Goal: Task Accomplishment & Management: Manage account settings

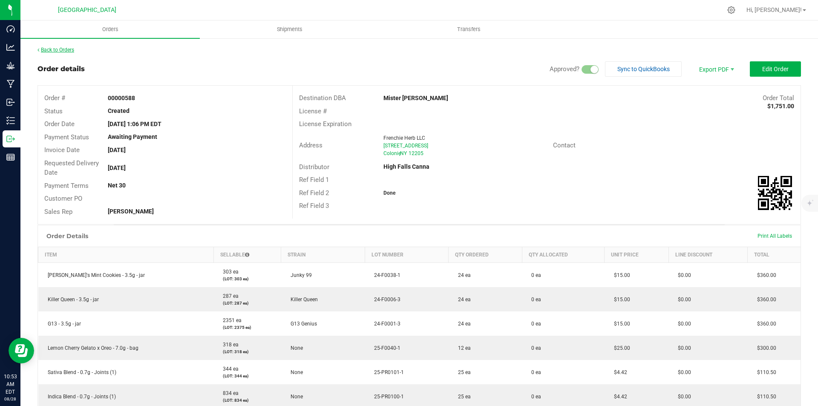
click at [54, 51] on link "Back to Orders" at bounding box center [55, 50] width 37 height 6
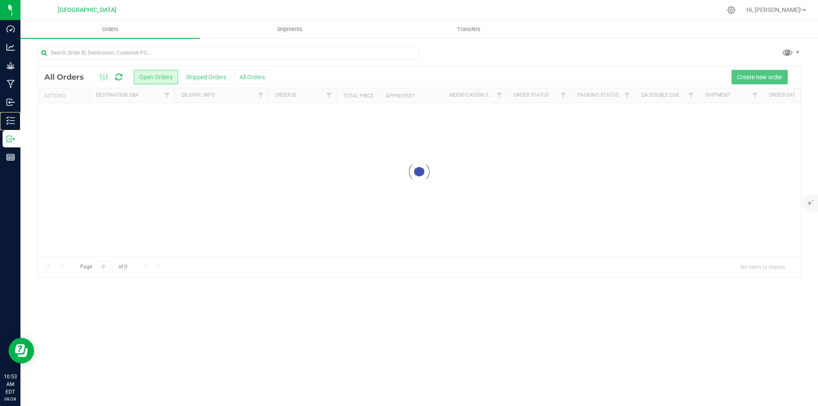
click at [8, 121] on icon at bounding box center [8, 120] width 2 height 1
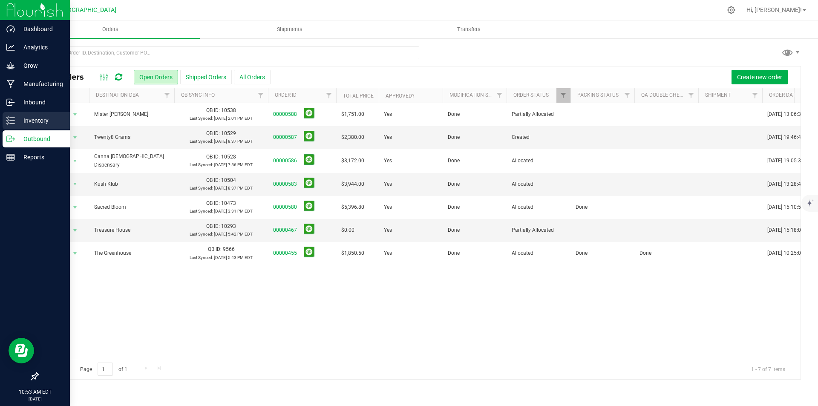
click at [9, 120] on icon at bounding box center [10, 120] width 9 height 9
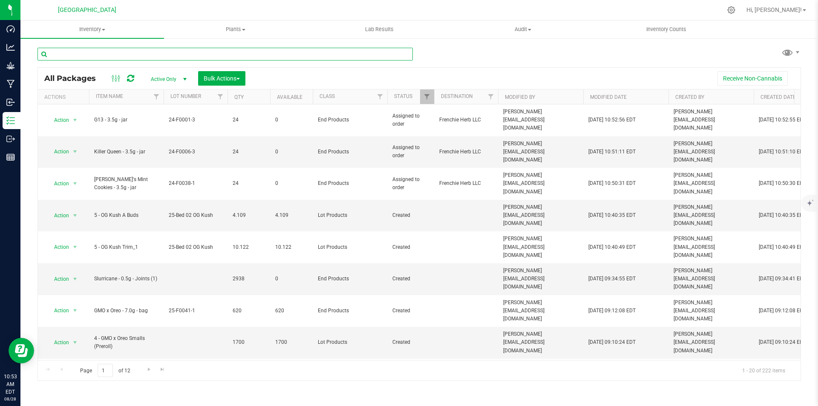
click at [224, 55] on input "text" at bounding box center [224, 54] width 375 height 13
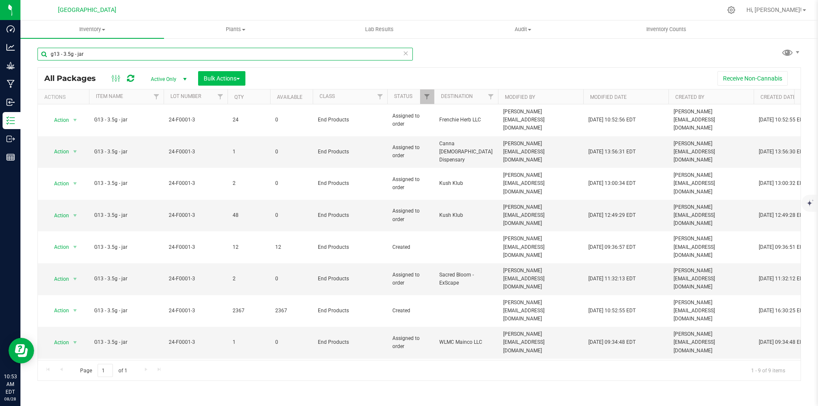
type input "g13 - 3.5g - jar"
click at [236, 80] on span "Bulk Actions" at bounding box center [222, 78] width 36 height 7
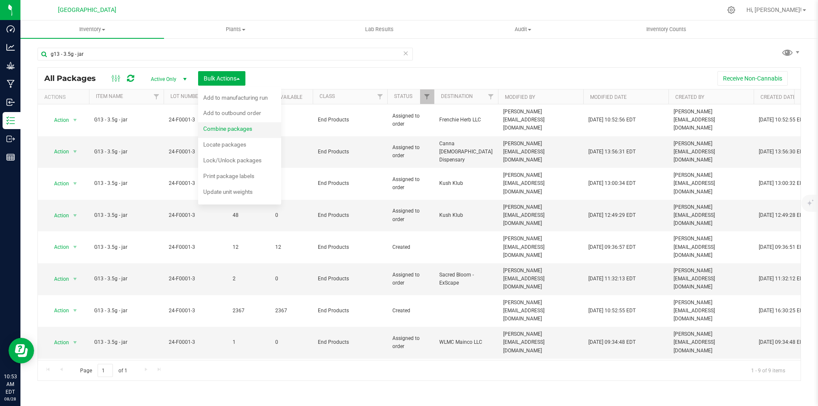
click at [233, 123] on li "Combine packages" at bounding box center [239, 130] width 83 height 16
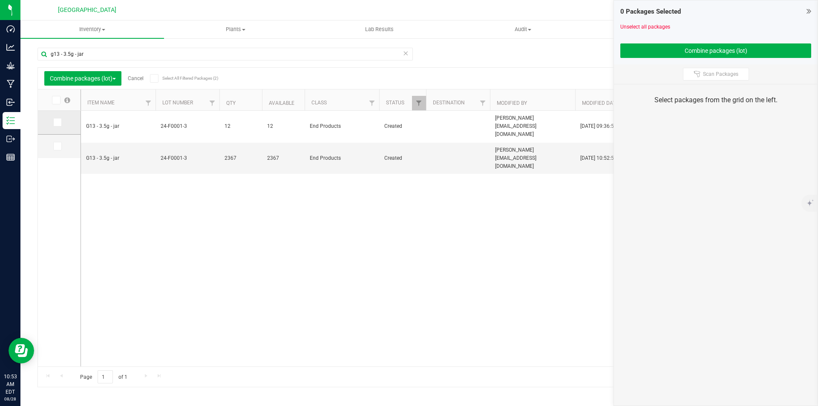
click at [58, 122] on icon at bounding box center [57, 122] width 6 height 0
click at [0, 0] on input "checkbox" at bounding box center [0, 0] width 0 height 0
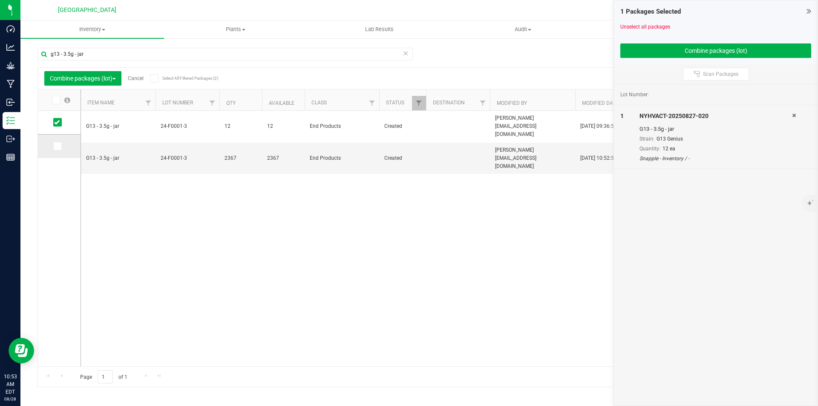
click at [57, 146] on icon at bounding box center [57, 146] width 6 height 0
click at [0, 0] on input "checkbox" at bounding box center [0, 0] width 0 height 0
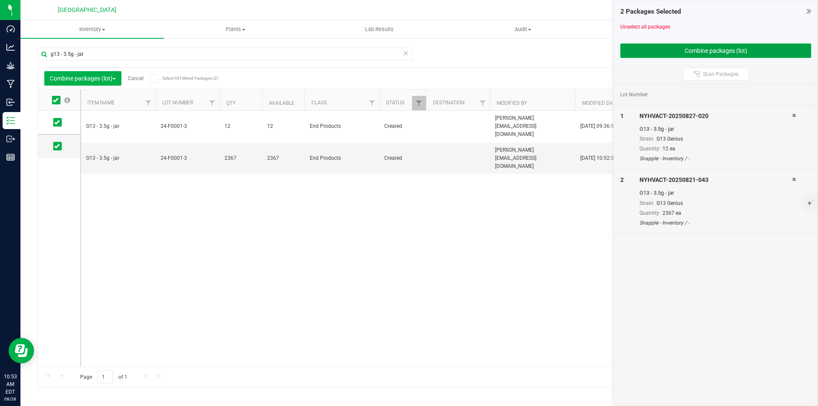
click at [697, 54] on button "Combine packages (lot)" at bounding box center [715, 50] width 191 height 14
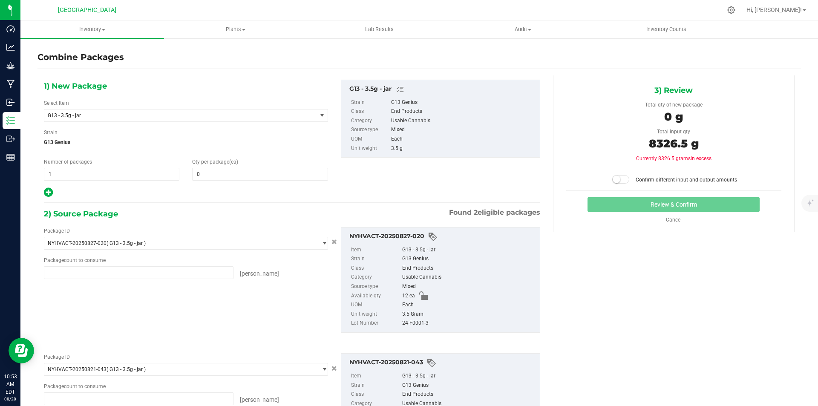
type input "12 ea"
type input "2367 ea"
click at [231, 170] on span at bounding box center [259, 174] width 135 height 13
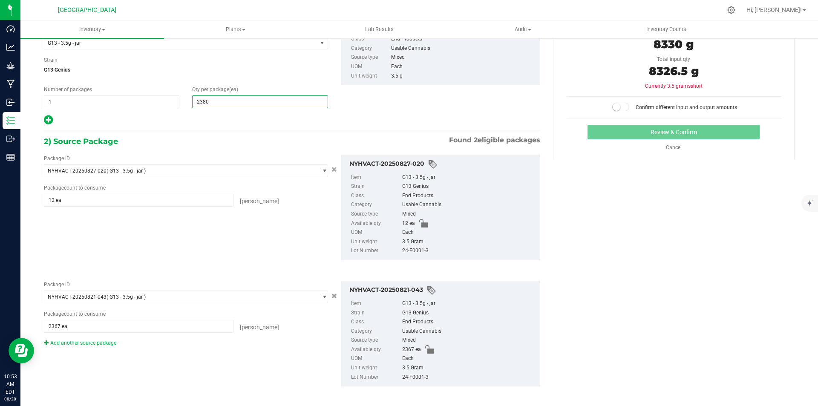
scroll to position [77, 0]
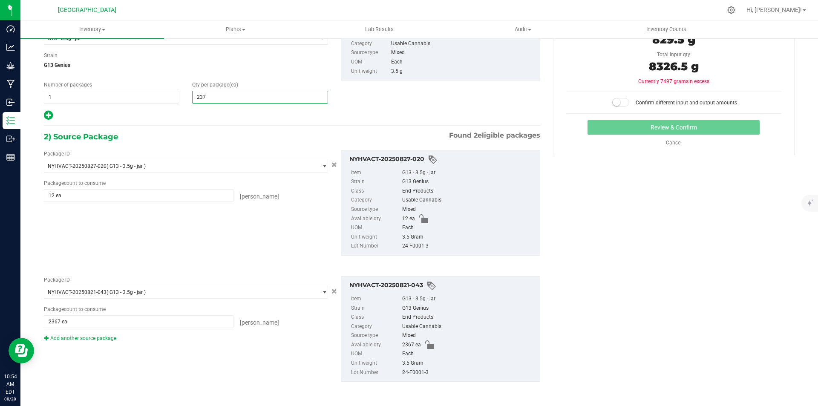
type input "2379"
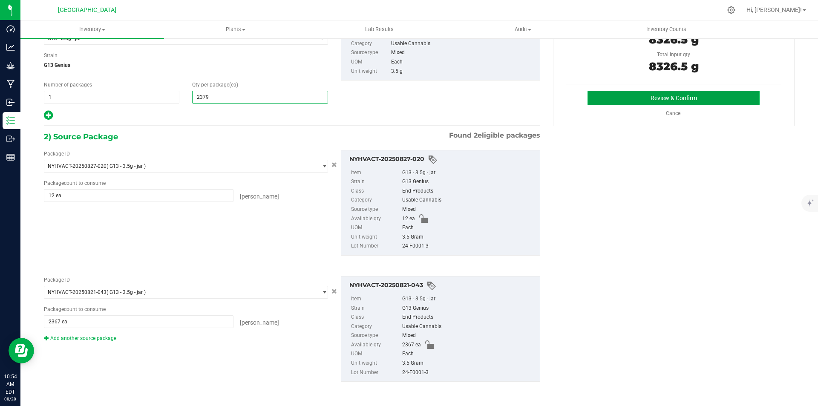
type input "2,379"
click at [716, 95] on button "Review & Confirm" at bounding box center [674, 98] width 172 height 14
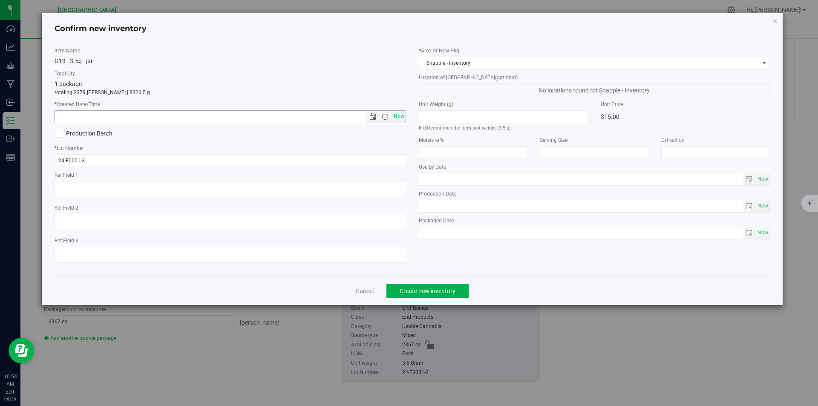
click at [396, 110] on span "Now" at bounding box center [399, 116] width 14 height 12
type input "[DATE] 10:54 AM"
click at [441, 294] on span "Create new inventory" at bounding box center [428, 291] width 56 height 7
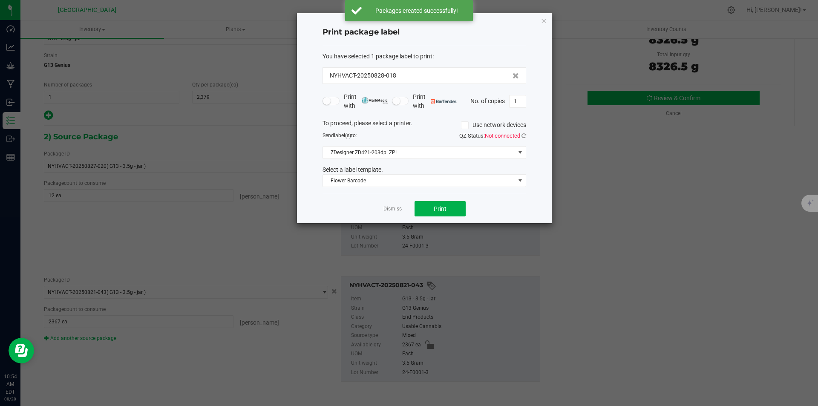
click at [525, 132] on div "QZ Status: Not connected" at bounding box center [478, 136] width 108 height 9
click at [524, 133] on icon at bounding box center [524, 136] width 5 height 6
click at [435, 207] on span "Print" at bounding box center [440, 208] width 13 height 7
click at [14, 62] on ngb-modal-window "Print package label You have selected 1 package label to print : NYHVACT-202508…" at bounding box center [409, 203] width 818 height 406
click at [546, 20] on icon "button" at bounding box center [544, 20] width 6 height 10
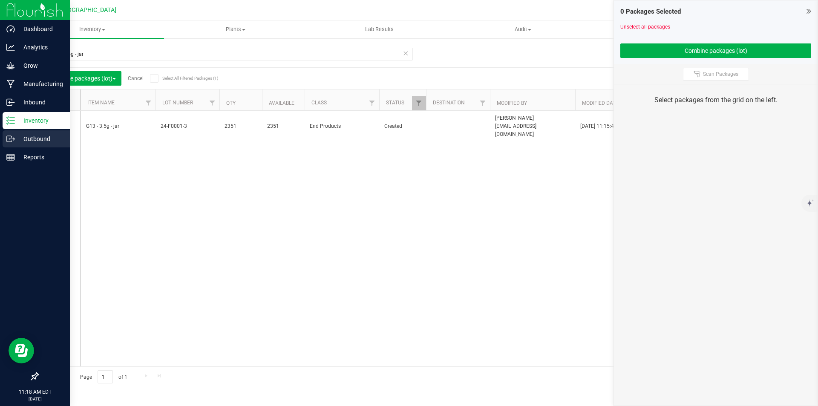
click at [12, 140] on icon at bounding box center [10, 139] width 9 height 9
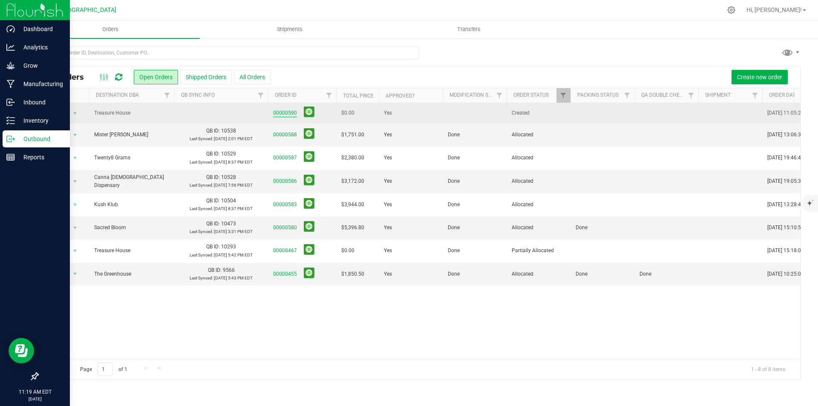
click at [285, 114] on link "00000590" at bounding box center [285, 113] width 24 height 8
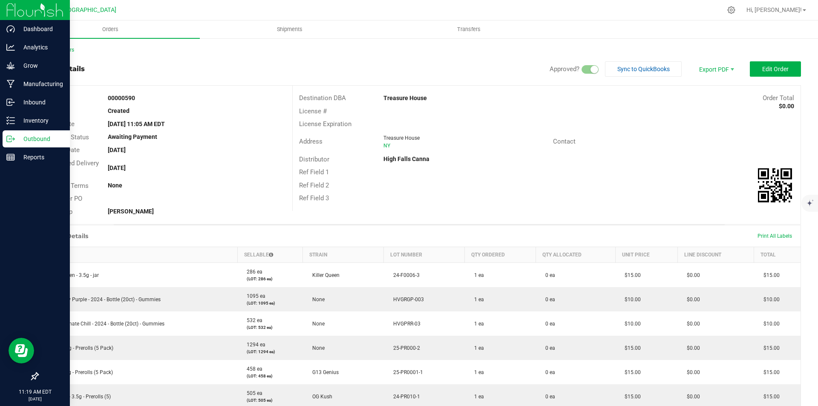
click at [51, 45] on div "Back to Orders Order details Approved? Sync to QuickBooks Export PDF Edit Order…" at bounding box center [419, 333] width 798 height 593
click at [52, 50] on link "Back to Orders" at bounding box center [55, 50] width 37 height 6
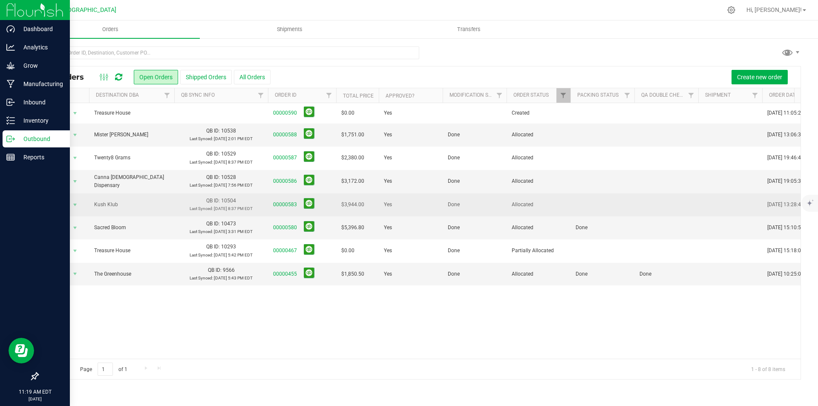
click at [583, 200] on td at bounding box center [602, 204] width 64 height 23
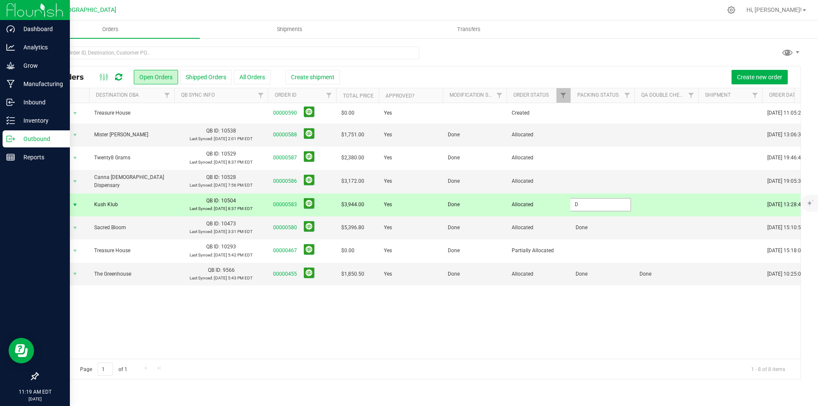
type input "Done"
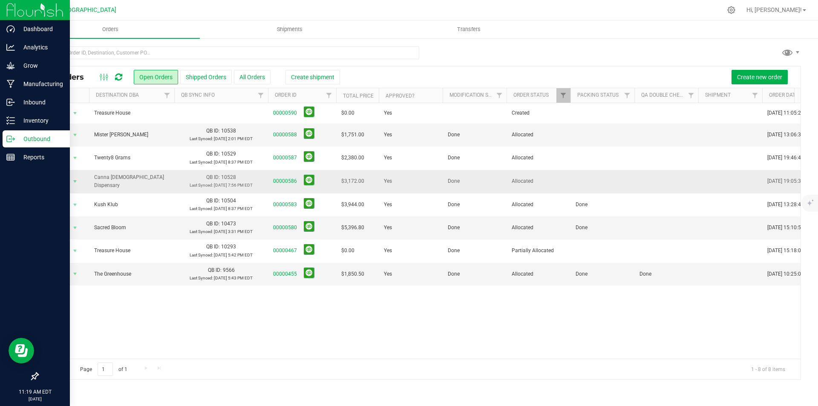
click at [573, 182] on td at bounding box center [602, 181] width 64 height 23
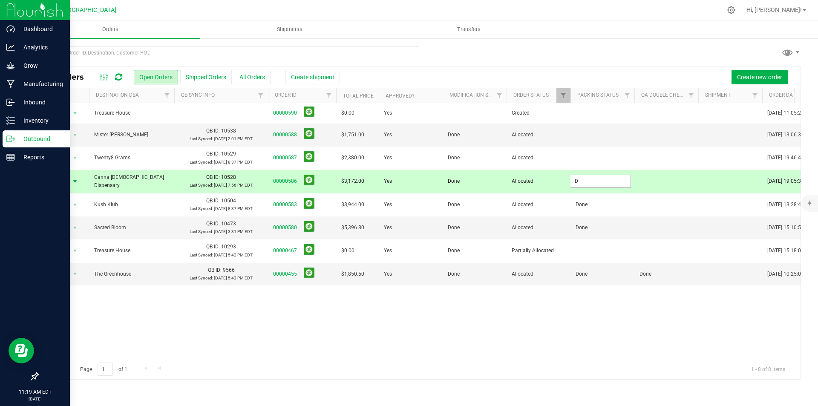
type input "Done"
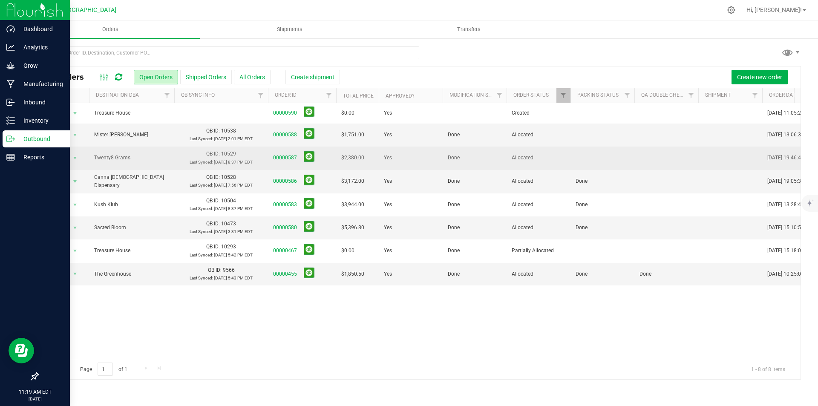
click at [588, 159] on td at bounding box center [602, 158] width 64 height 23
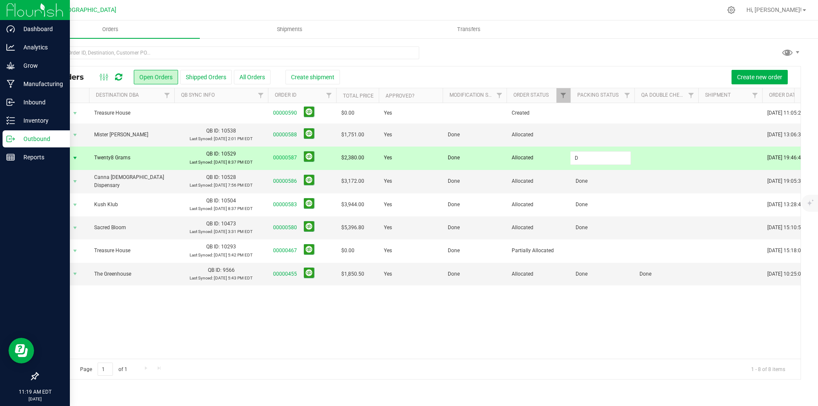
type input "Done"
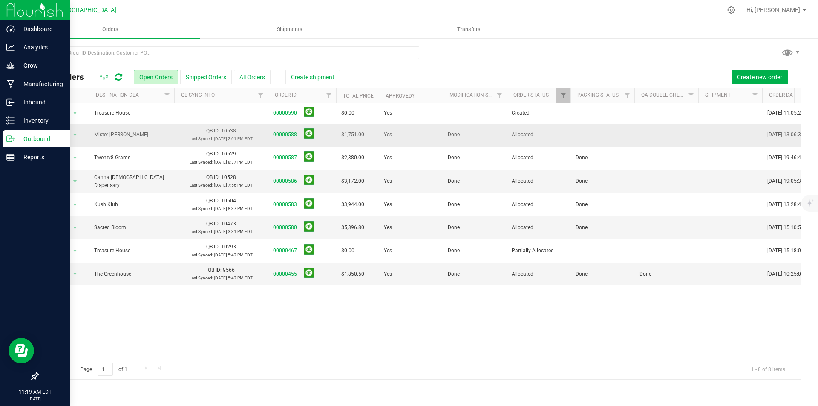
click at [567, 136] on td "Allocated" at bounding box center [539, 135] width 64 height 23
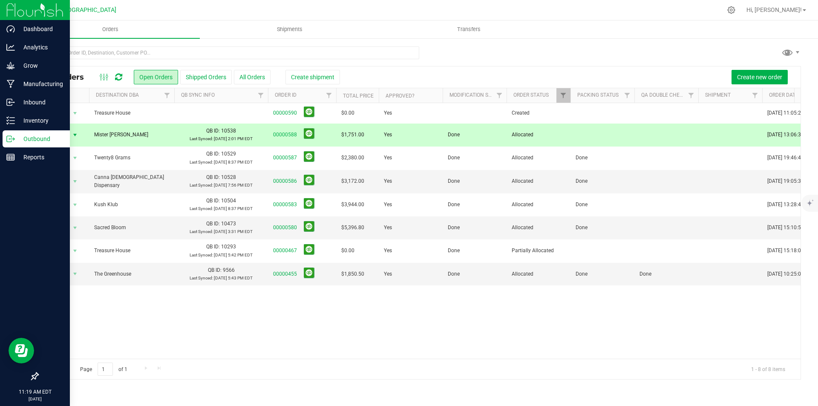
click at [580, 136] on td at bounding box center [602, 135] width 64 height 23
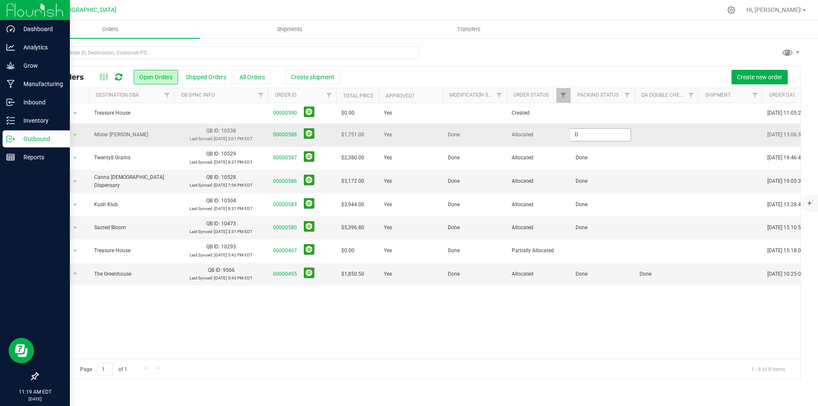
type input "Done"
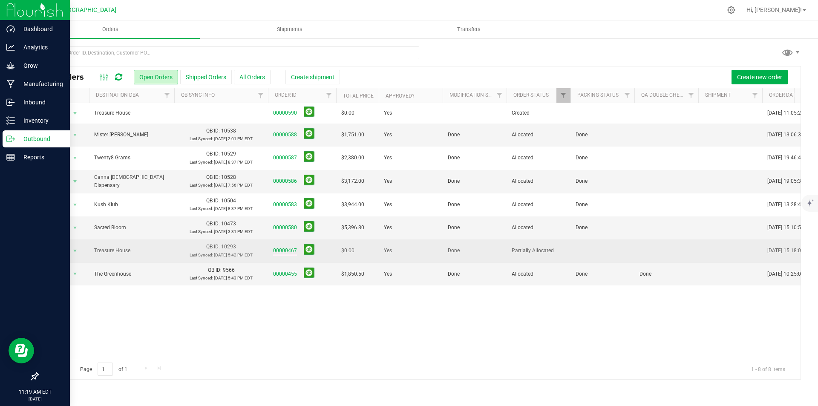
click at [289, 249] on link "00000467" at bounding box center [285, 251] width 24 height 8
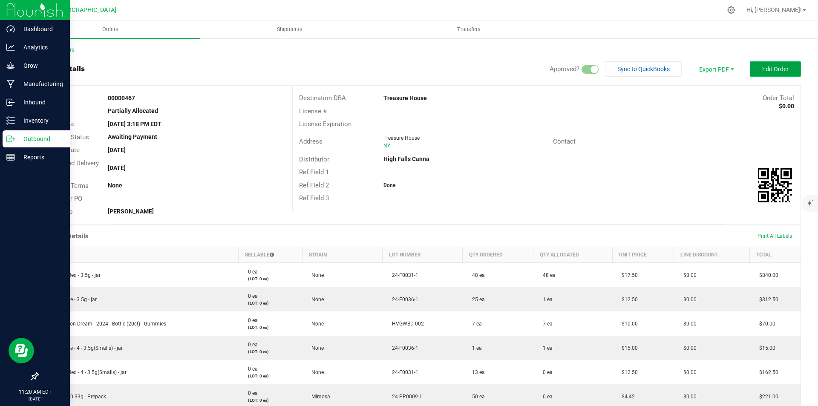
click at [775, 69] on span "Edit Order" at bounding box center [775, 69] width 26 height 7
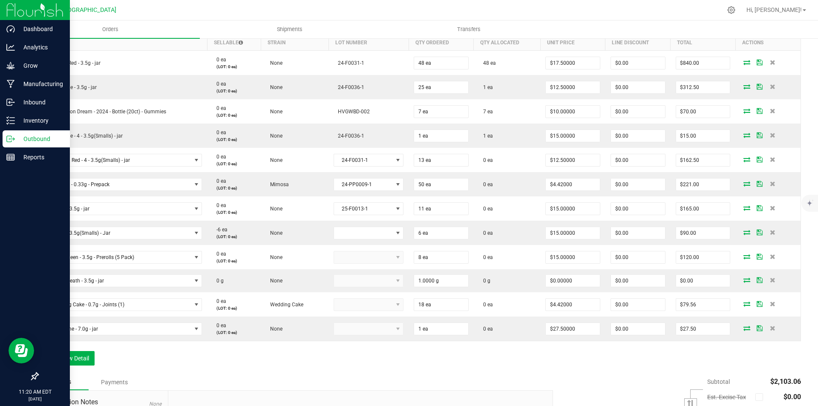
scroll to position [256, 0]
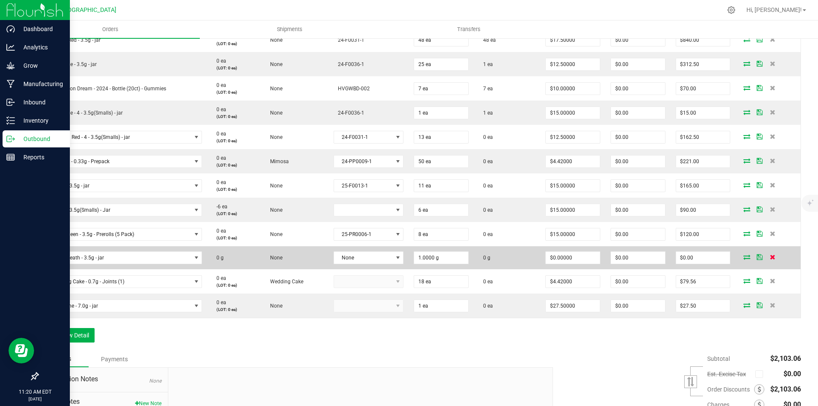
click at [770, 256] on icon at bounding box center [773, 256] width 6 height 5
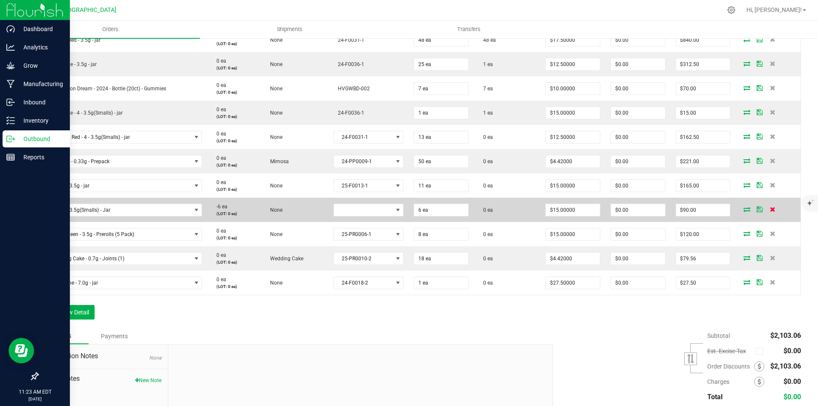
click at [770, 208] on icon at bounding box center [773, 209] width 6 height 5
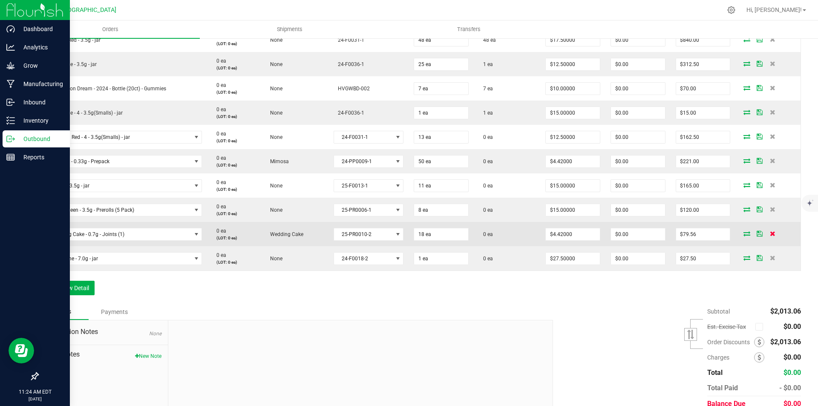
click at [770, 235] on icon at bounding box center [773, 233] width 6 height 5
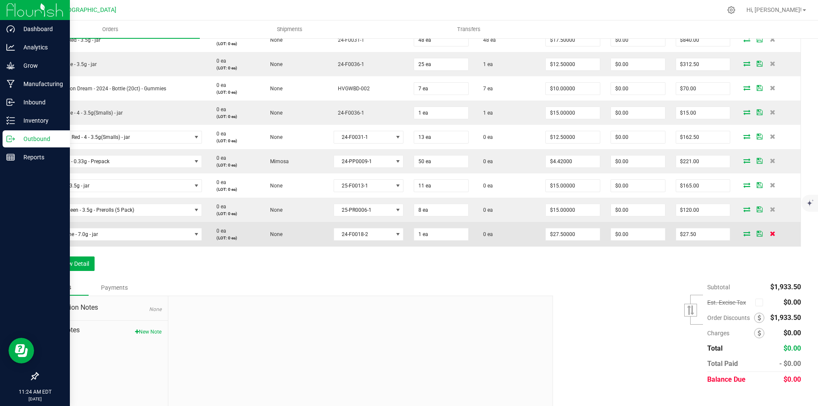
click at [769, 235] on span at bounding box center [772, 233] width 13 height 5
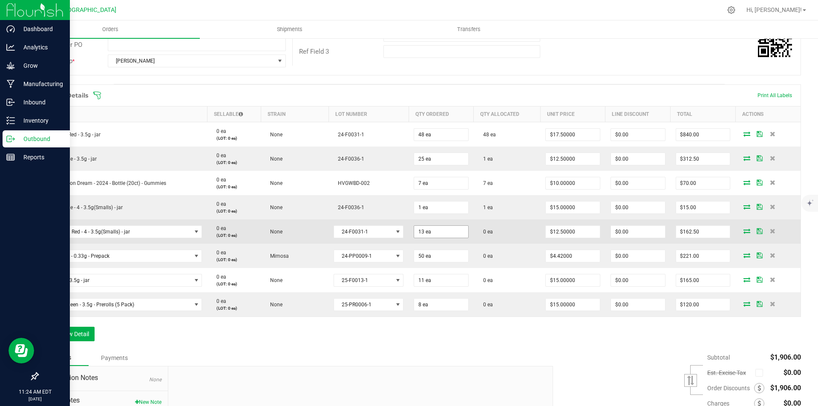
scroll to position [202, 0]
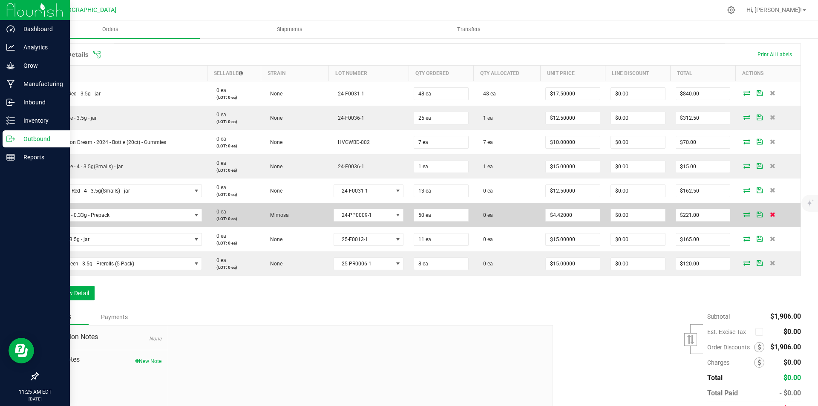
click at [766, 213] on span at bounding box center [772, 214] width 13 height 5
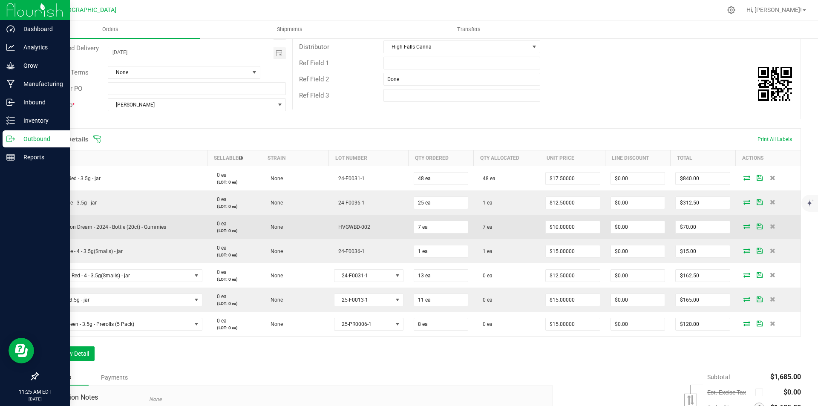
scroll to position [117, 0]
click at [770, 225] on icon at bounding box center [773, 226] width 6 height 5
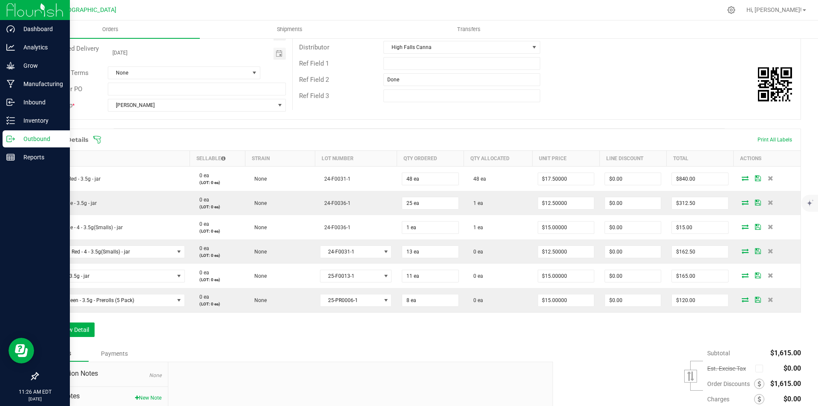
scroll to position [0, 0]
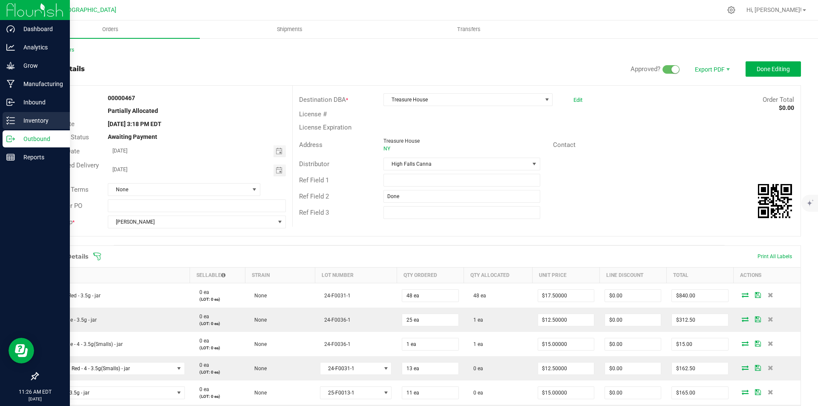
click at [19, 122] on p "Inventory" at bounding box center [40, 120] width 51 height 10
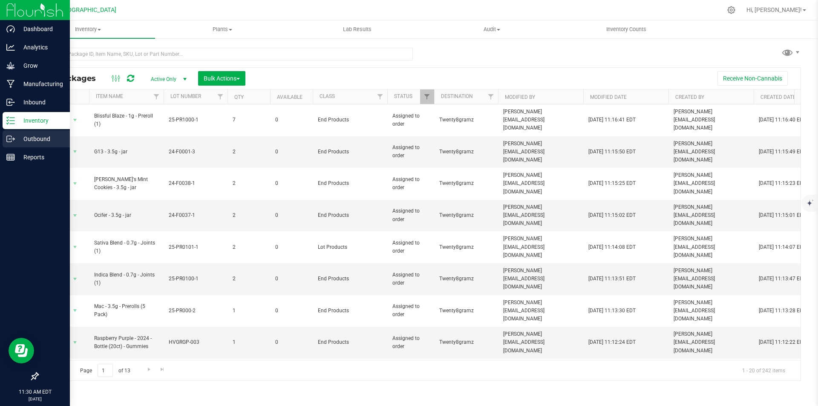
click at [13, 139] on line at bounding box center [12, 139] width 5 height 0
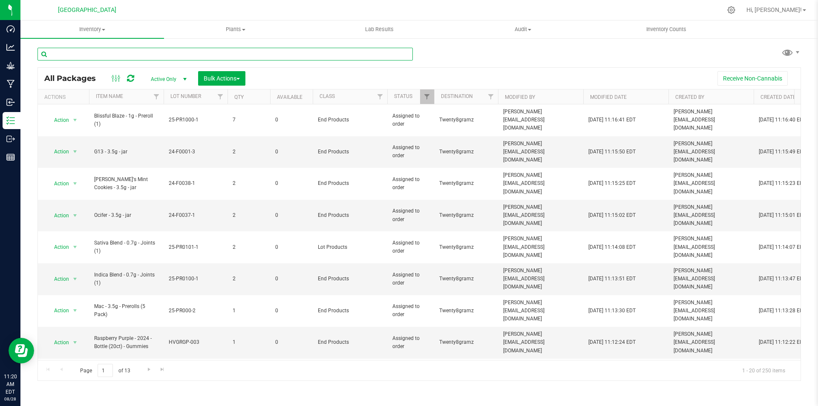
click at [138, 57] on input "text" at bounding box center [224, 54] width 375 height 13
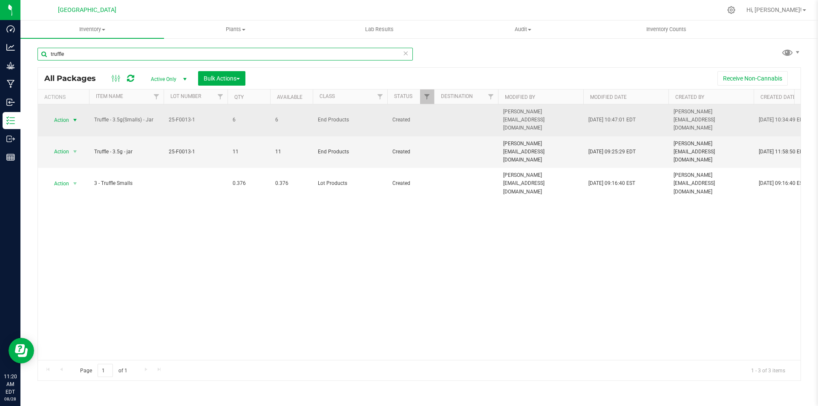
type input "truffle"
click at [49, 115] on span "Action" at bounding box center [57, 120] width 23 height 12
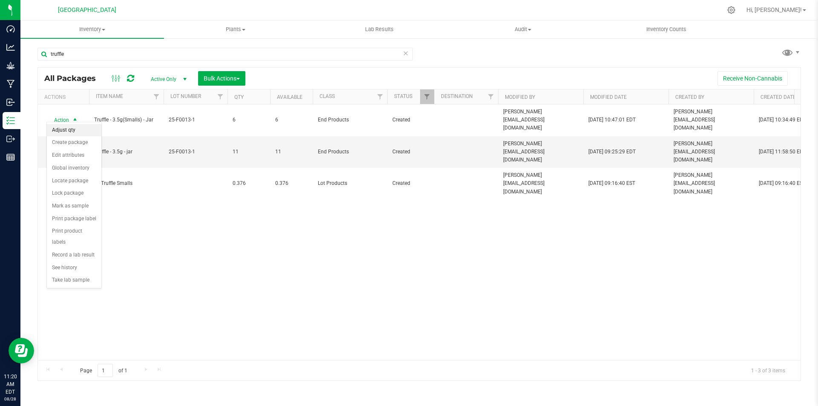
click at [72, 130] on li "Adjust qty" at bounding box center [74, 130] width 55 height 13
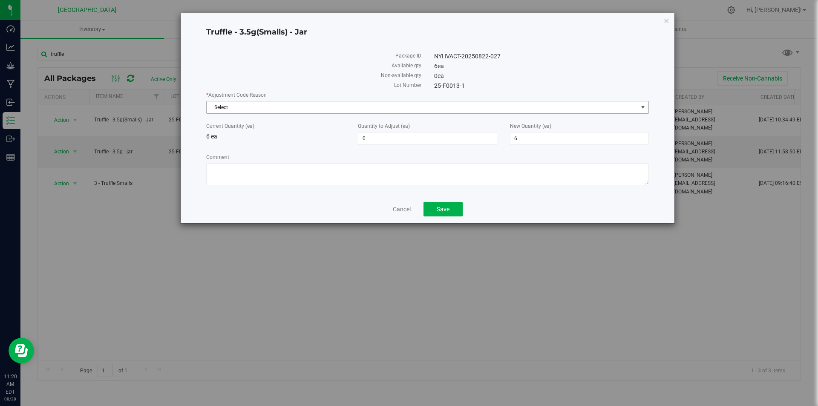
click at [363, 112] on span "Select" at bounding box center [422, 107] width 431 height 12
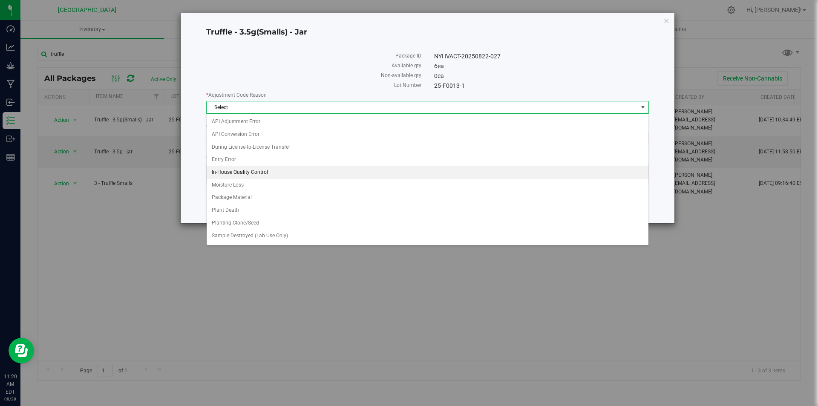
click at [266, 171] on li "In-House Quality Control" at bounding box center [428, 172] width 442 height 13
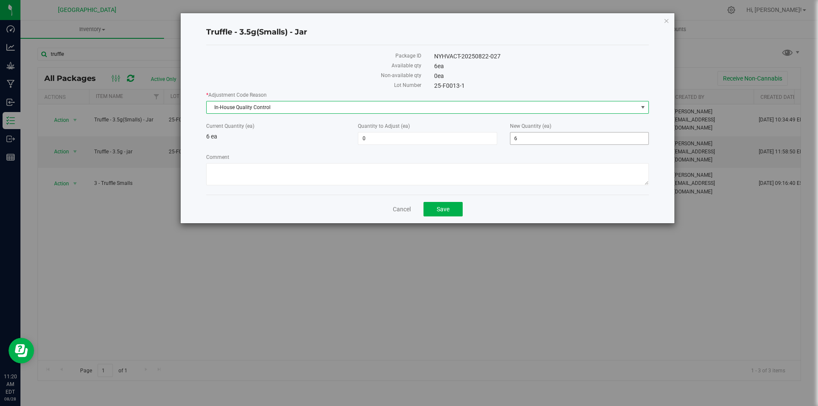
click at [579, 134] on span "6 6" at bounding box center [579, 138] width 139 height 13
type input "0"
type input "-6"
type input "0"
click at [444, 213] on button "Save" at bounding box center [443, 209] width 39 height 14
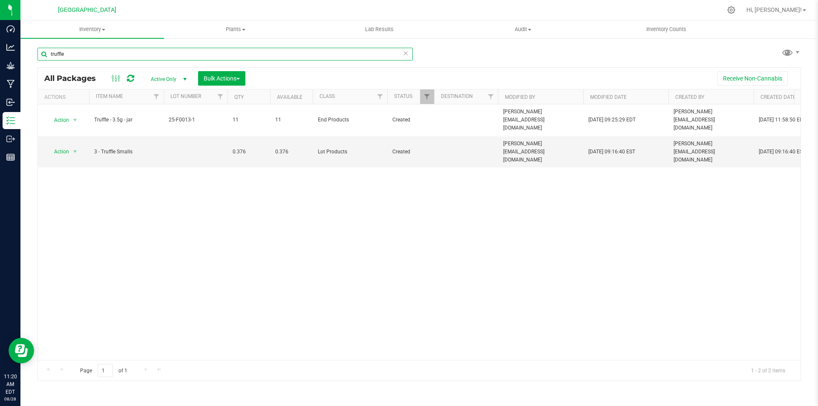
click at [284, 58] on input "truffle" at bounding box center [224, 54] width 375 height 13
type input "t"
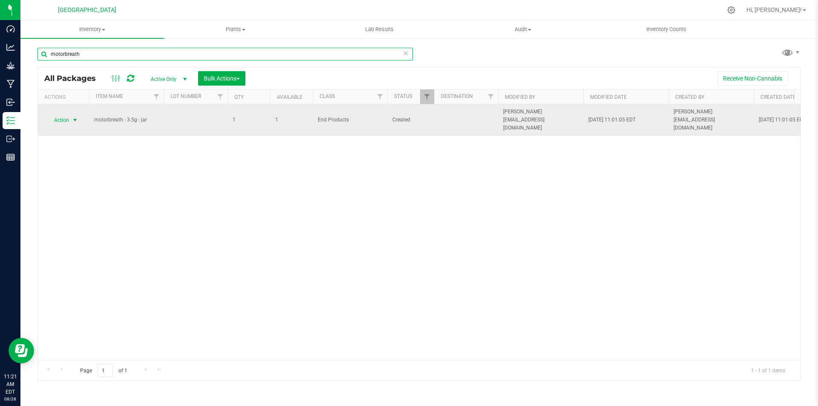
type input "motorbreath"
click at [61, 119] on span "Action" at bounding box center [57, 120] width 23 height 12
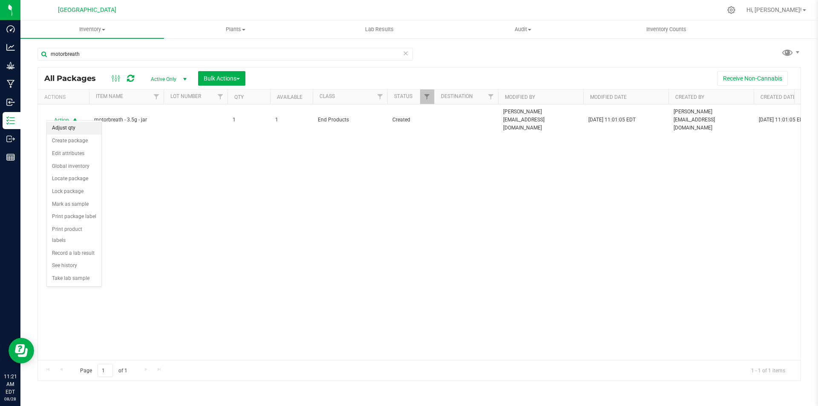
click at [67, 126] on li "Adjust qty" at bounding box center [74, 128] width 55 height 13
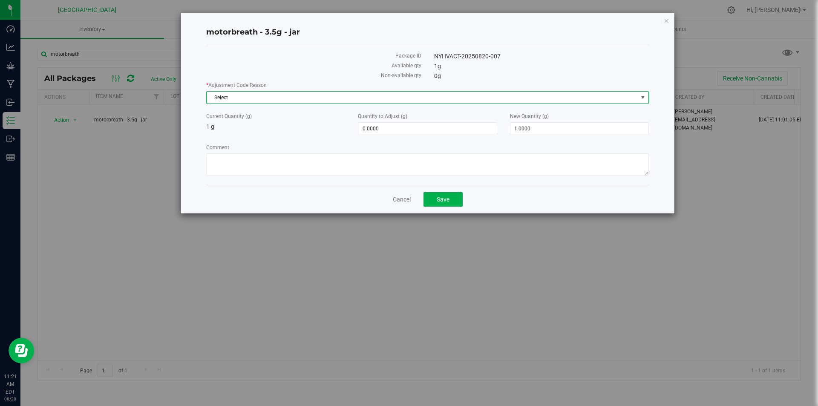
click at [372, 92] on span "Select" at bounding box center [422, 98] width 431 height 12
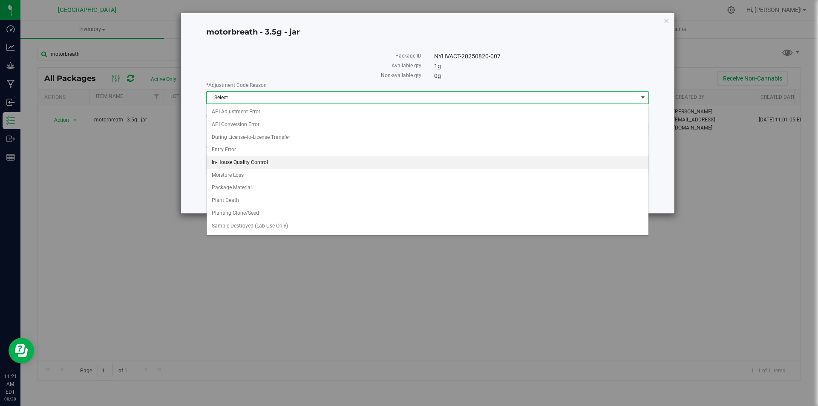
click at [259, 163] on li "In-House Quality Control" at bounding box center [428, 162] width 442 height 13
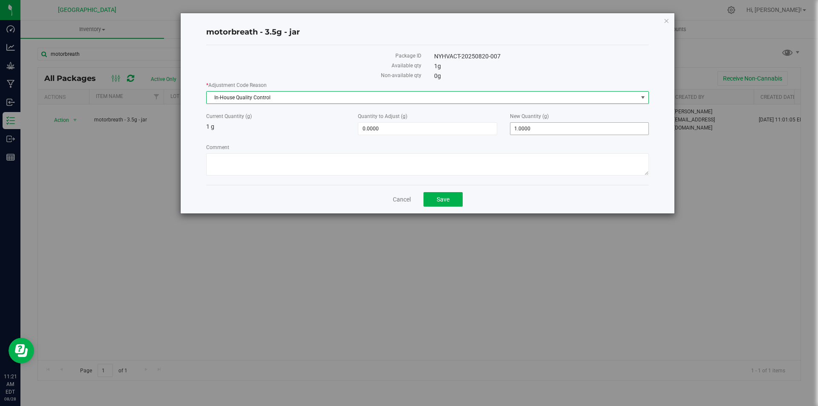
click at [531, 126] on span "1.0000 1" at bounding box center [579, 128] width 139 height 13
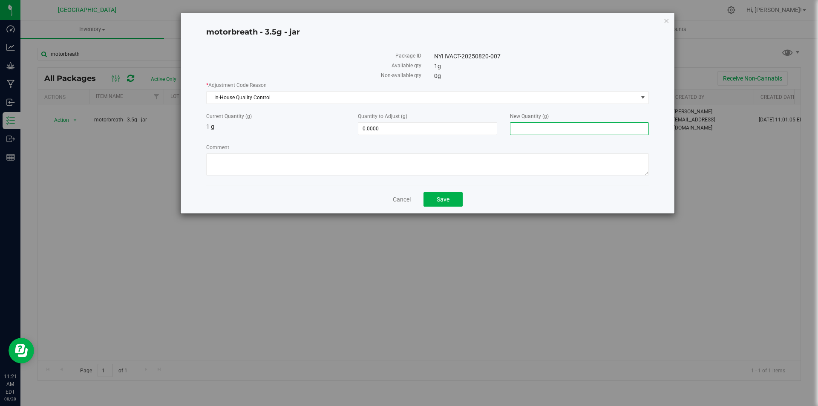
type input "0"
type input "-1.0000"
type input "0.0000"
click at [455, 204] on button "Save" at bounding box center [443, 199] width 39 height 14
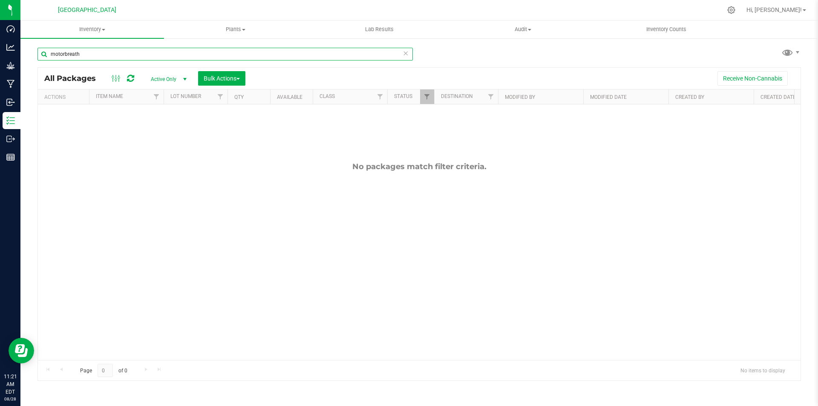
click at [119, 51] on input "motorbreath" at bounding box center [224, 54] width 375 height 13
click at [816, 40] on div "motorbreath All Packages Active Only Active Only Lab Samples Locked All Bulk Ac…" at bounding box center [419, 167] width 798 height 260
click at [122, 49] on input "motorbreath" at bounding box center [224, 54] width 375 height 13
drag, startPoint x: 118, startPoint y: 52, endPoint x: 23, endPoint y: 52, distance: 95.0
click at [23, 52] on div "motorbreath All Packages Active Only Active Only Lab Samples Locked All Bulk Ac…" at bounding box center [419, 167] width 798 height 260
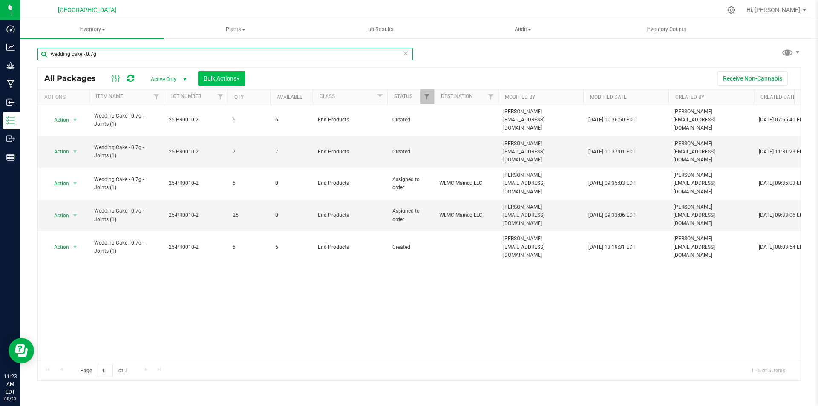
type input "wedding cake - 0.7g"
click at [224, 73] on button "Bulk Actions" at bounding box center [221, 78] width 47 height 14
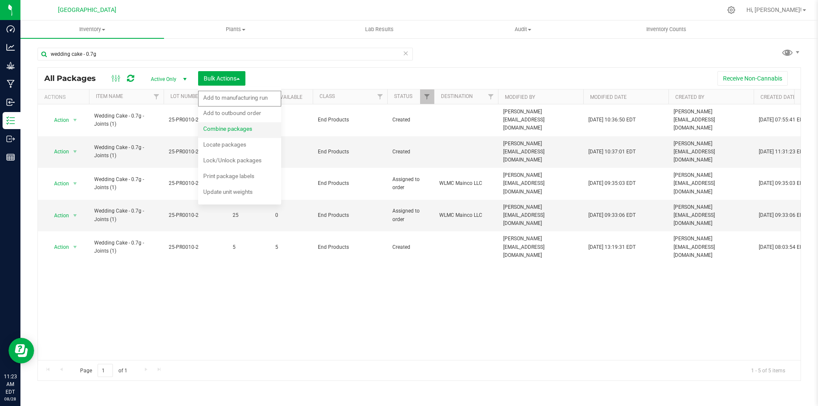
click at [229, 130] on span "Combine packages" at bounding box center [227, 128] width 49 height 7
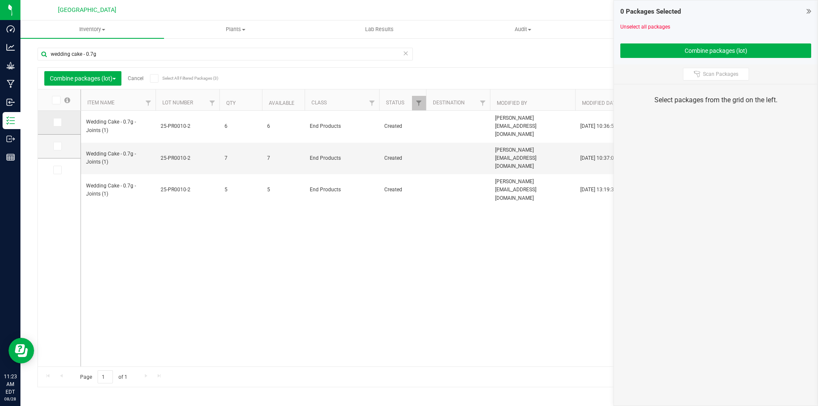
click at [63, 124] on label at bounding box center [59, 122] width 12 height 9
click at [0, 0] on input "checkbox" at bounding box center [0, 0] width 0 height 0
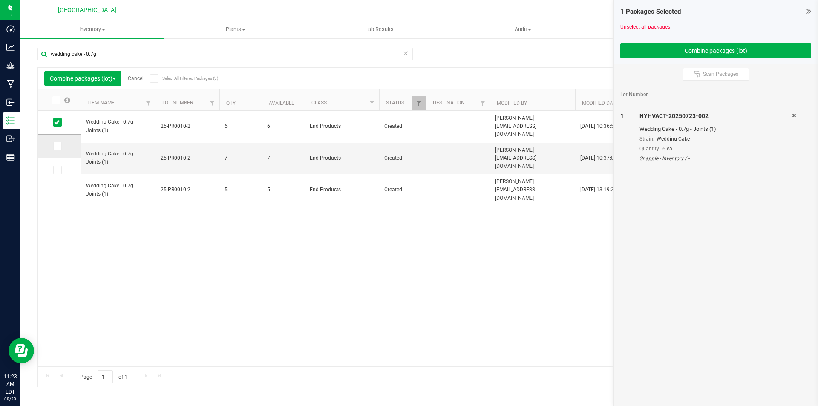
click at [62, 145] on label at bounding box center [59, 146] width 12 height 9
click at [0, 0] on input "checkbox" at bounding box center [0, 0] width 0 height 0
click at [61, 164] on td at bounding box center [59, 169] width 43 height 23
click at [56, 170] on icon at bounding box center [57, 170] width 6 height 0
click at [0, 0] on input "checkbox" at bounding box center [0, 0] width 0 height 0
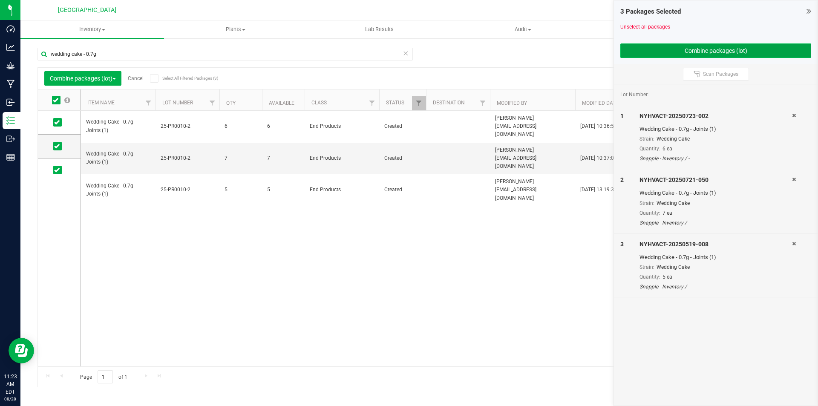
click at [735, 53] on button "Combine packages (lot)" at bounding box center [715, 50] width 191 height 14
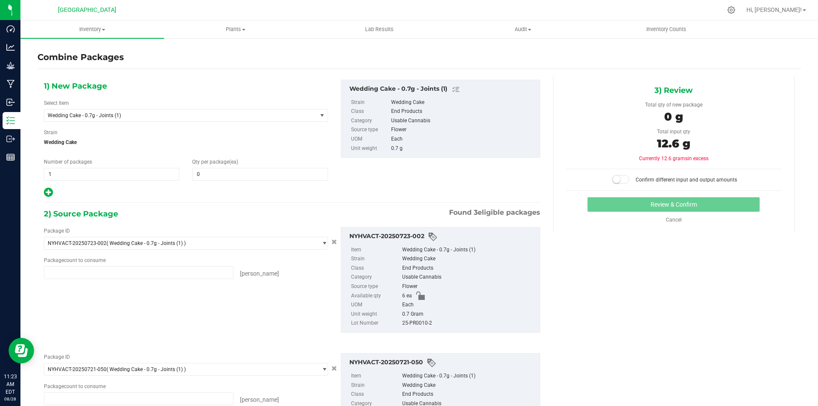
type input "6 ea"
type input "7 ea"
type input "5 ea"
click at [256, 172] on span at bounding box center [259, 174] width 135 height 13
type input "18"
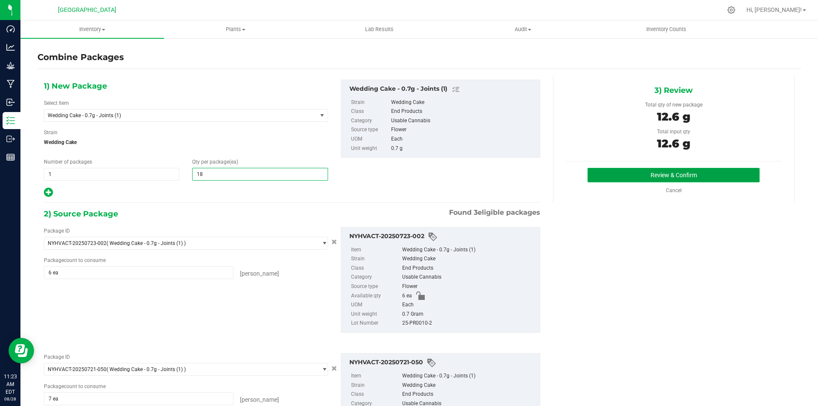
type input "18"
click at [687, 182] on button "Review & Confirm" at bounding box center [674, 175] width 172 height 14
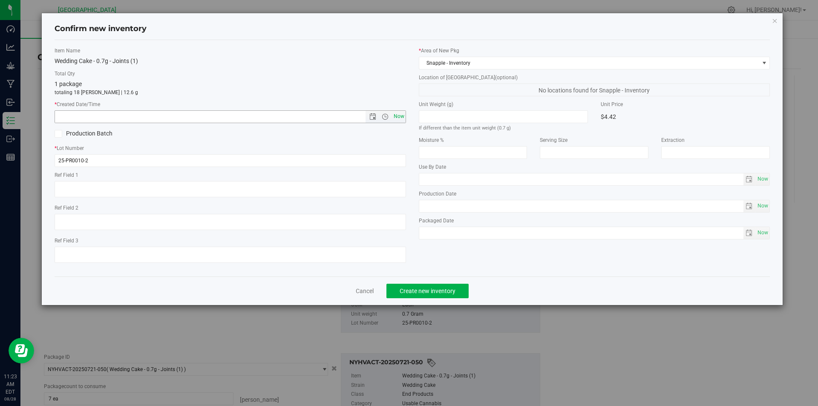
click at [396, 112] on span "Now" at bounding box center [399, 116] width 14 height 12
type input "8/28/2025 11:23 AM"
click at [456, 289] on button "Create new inventory" at bounding box center [427, 291] width 82 height 14
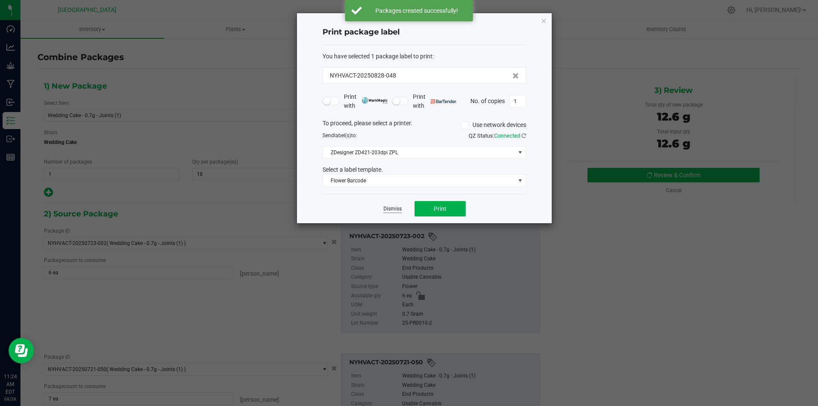
click at [394, 207] on link "Dismiss" at bounding box center [392, 208] width 18 height 7
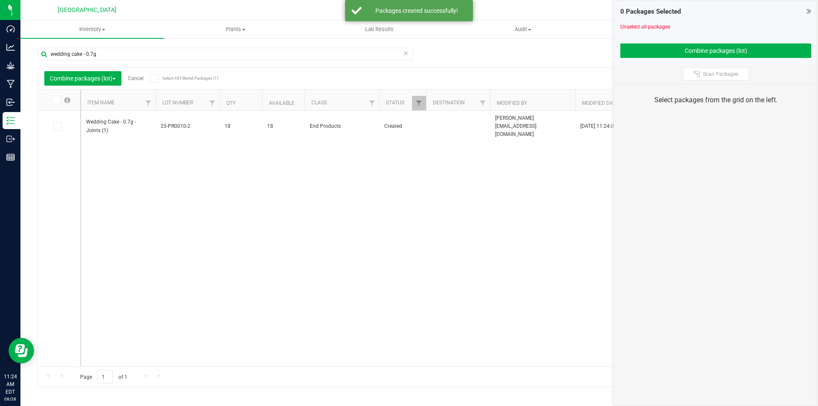
click at [147, 80] on div "Combine packages (lot) Cancel Select All Filtered Packages (1)" at bounding box center [124, 78] width 161 height 14
click at [134, 78] on link "Cancel" at bounding box center [136, 78] width 16 height 6
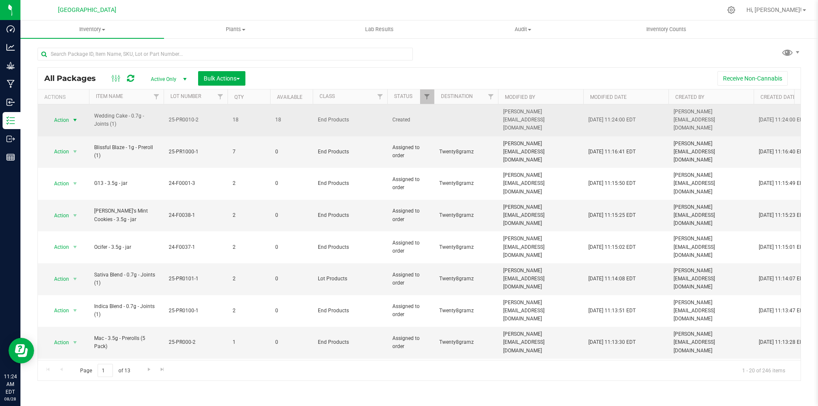
click at [64, 121] on span "Action" at bounding box center [57, 120] width 23 height 12
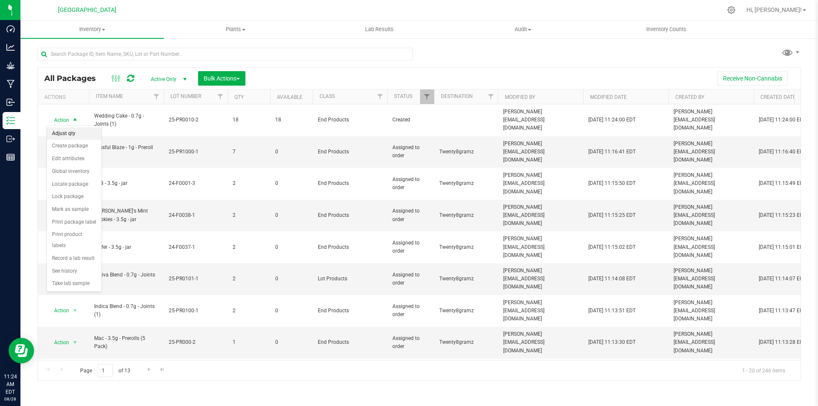
click at [70, 134] on li "Adjust qty" at bounding box center [74, 133] width 55 height 13
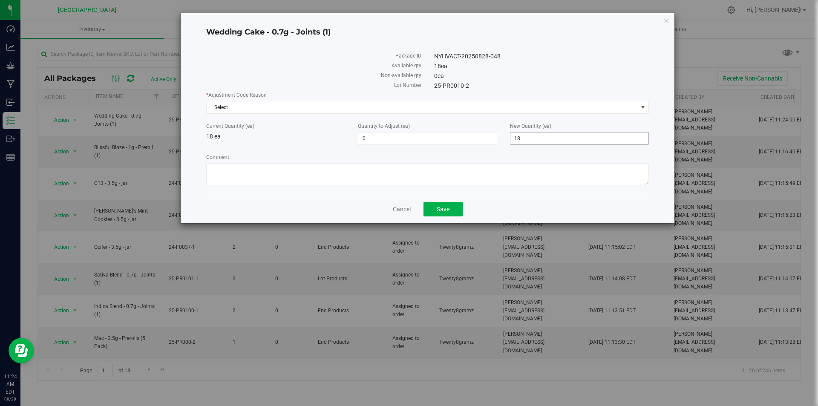
click at [538, 142] on span "18 18" at bounding box center [579, 138] width 139 height 13
type input "1"
type input "0"
type input "-18"
type input "0"
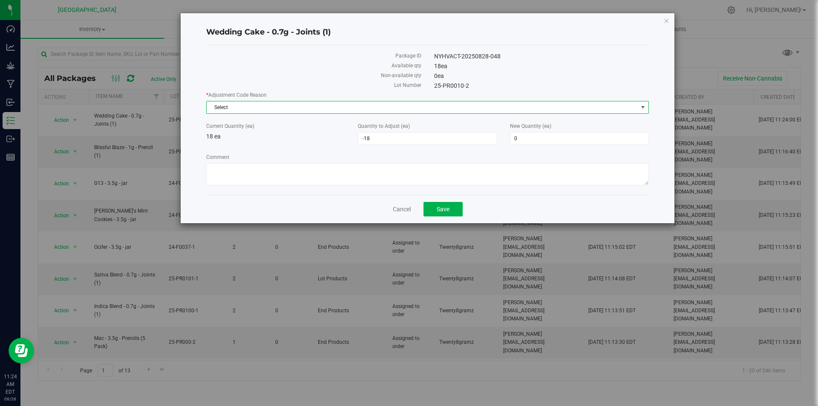
click at [365, 102] on span "Select" at bounding box center [422, 107] width 431 height 12
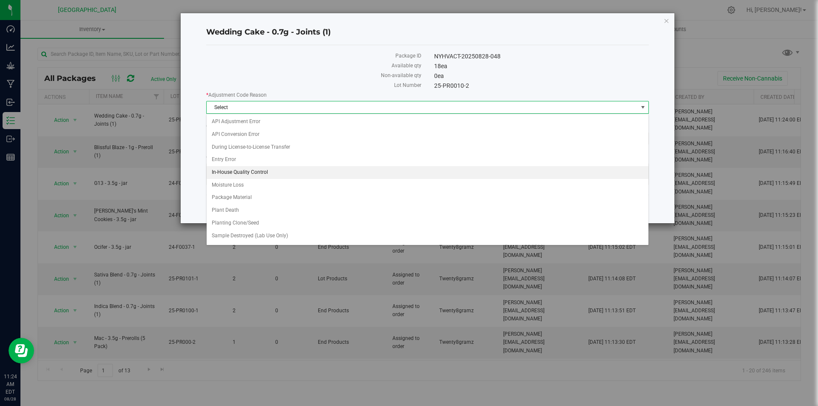
click at [264, 166] on li "In-House Quality Control" at bounding box center [428, 172] width 442 height 13
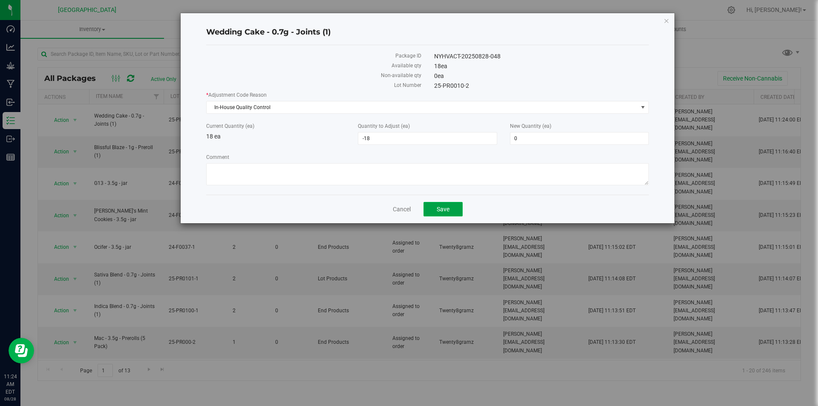
click at [442, 206] on span "Save" at bounding box center [443, 209] width 13 height 7
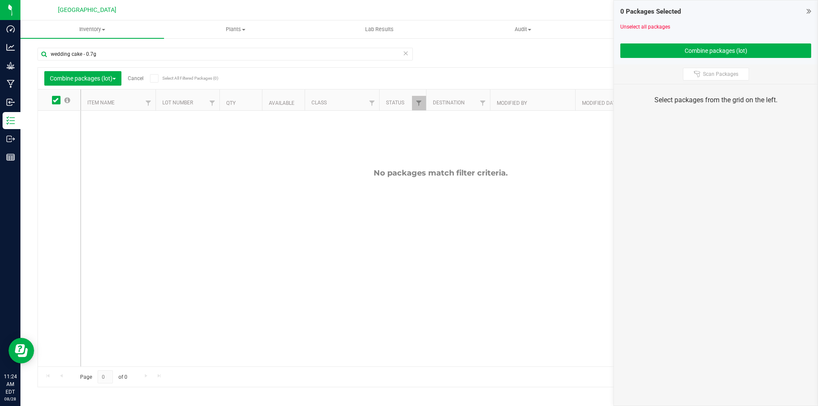
click at [506, 185] on div "No packages match filter criteria." at bounding box center [440, 267] width 719 height 313
click at [141, 79] on link "Cancel" at bounding box center [136, 78] width 16 height 6
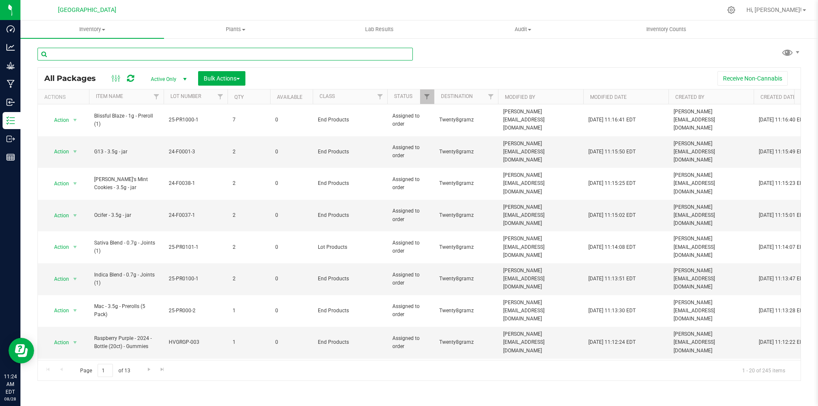
click at [158, 55] on input "text" at bounding box center [224, 54] width 375 height 13
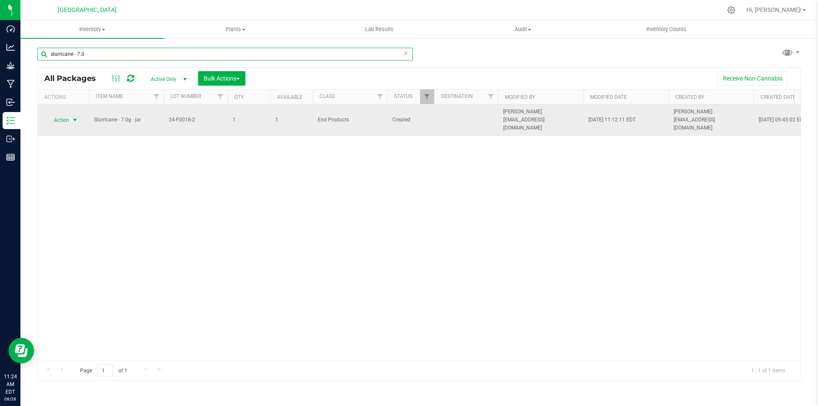
type input "slurricane - 7.0"
click at [68, 116] on span "Action" at bounding box center [57, 120] width 23 height 12
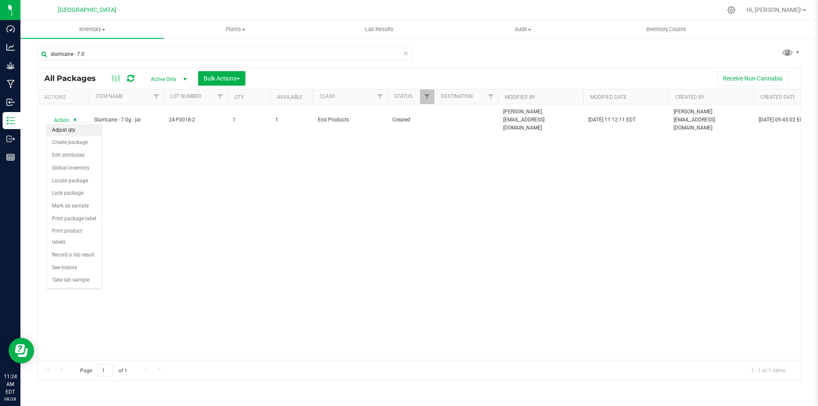
click at [68, 130] on li "Adjust qty" at bounding box center [74, 130] width 55 height 13
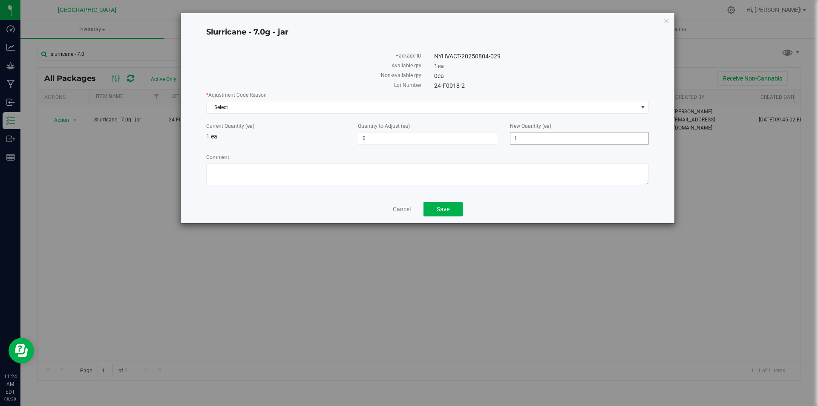
click at [538, 135] on span "1 1" at bounding box center [579, 138] width 139 height 13
type input "0"
type input "-1"
type input "0"
click at [475, 104] on span "Select" at bounding box center [422, 107] width 431 height 12
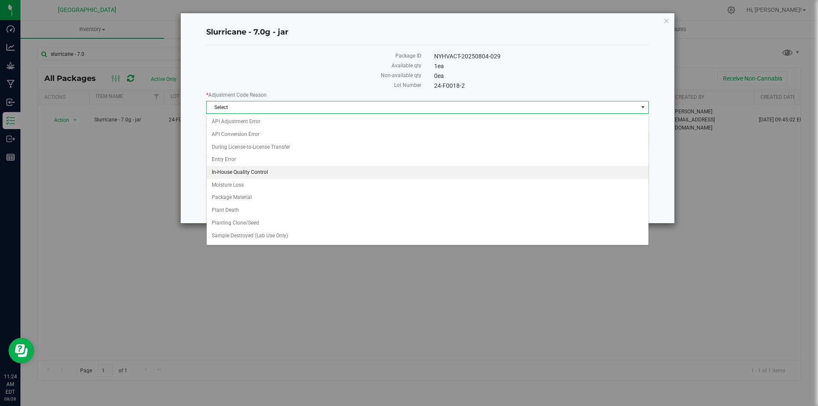
click at [258, 175] on li "In-House Quality Control" at bounding box center [428, 172] width 442 height 13
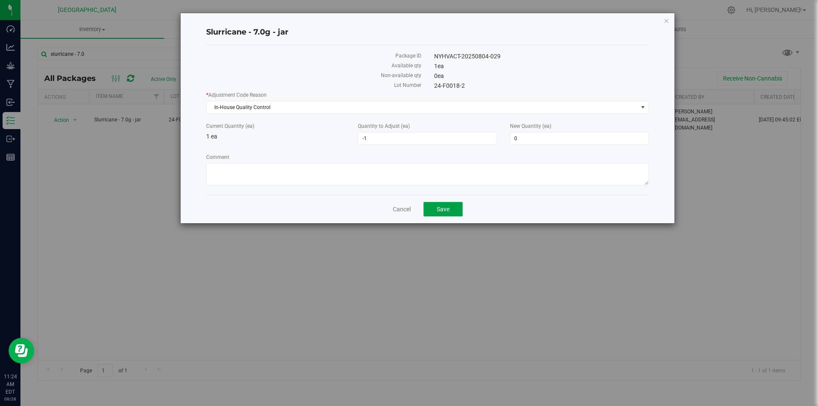
click at [440, 207] on span "Save" at bounding box center [443, 209] width 13 height 7
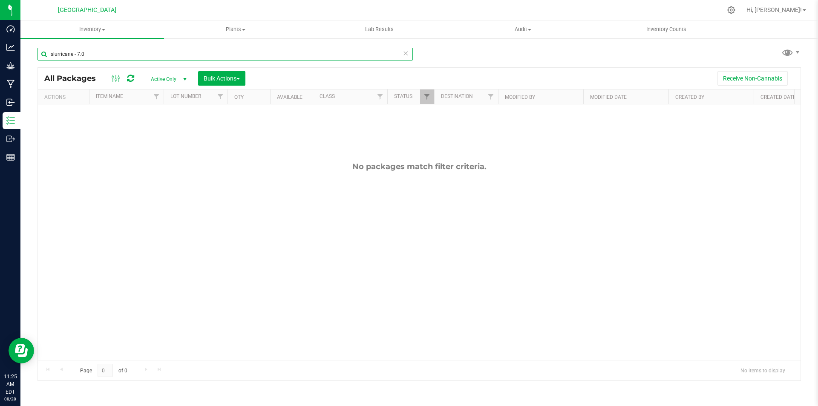
click at [205, 58] on input "slurricane - 7.0" at bounding box center [224, 54] width 375 height 13
type input "s"
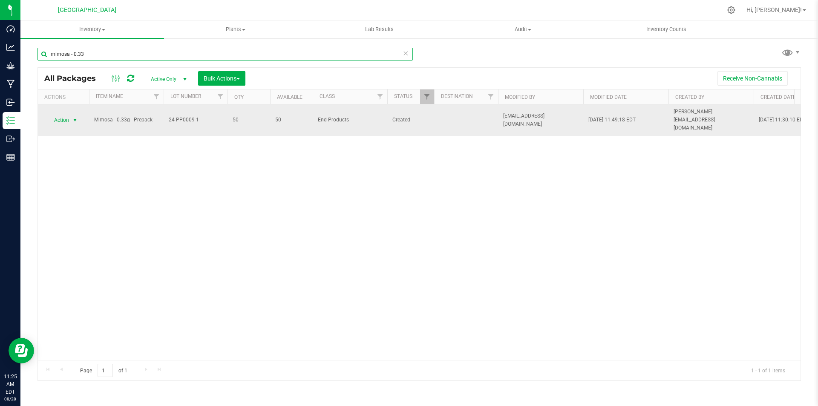
type input "mimosa - 0.33"
click at [63, 118] on span "Action" at bounding box center [57, 120] width 23 height 12
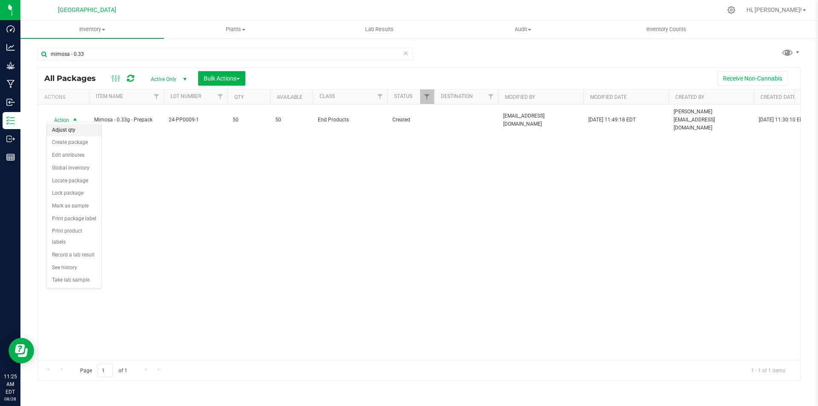
click at [75, 133] on li "Adjust qty" at bounding box center [74, 130] width 55 height 13
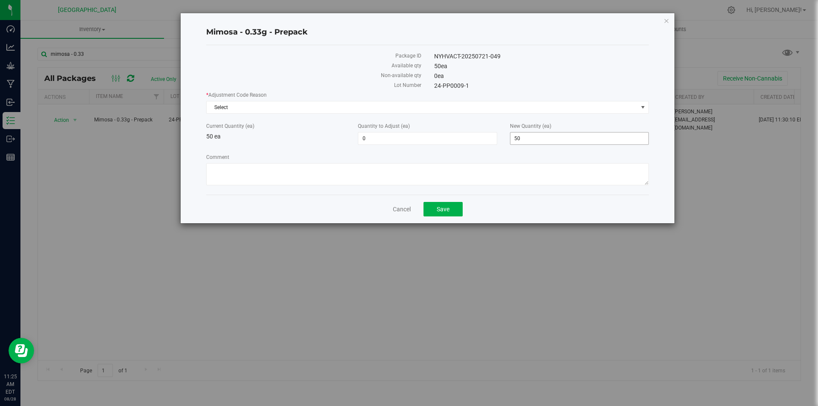
click at [545, 140] on span "50 50" at bounding box center [579, 138] width 139 height 13
type input "5"
type input "0"
type input "-50"
type input "0"
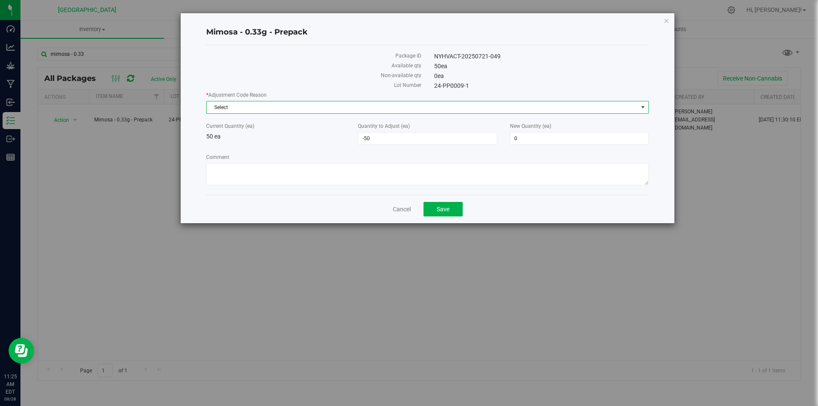
click at [372, 102] on span "Select" at bounding box center [422, 107] width 431 height 12
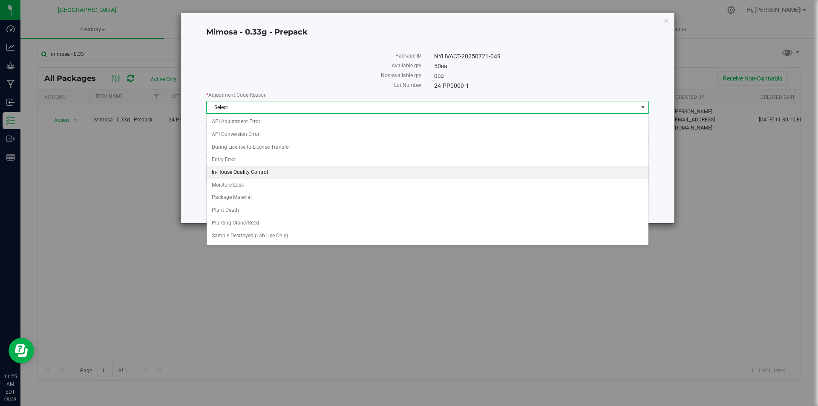
click at [242, 171] on li "In-House Quality Control" at bounding box center [428, 172] width 442 height 13
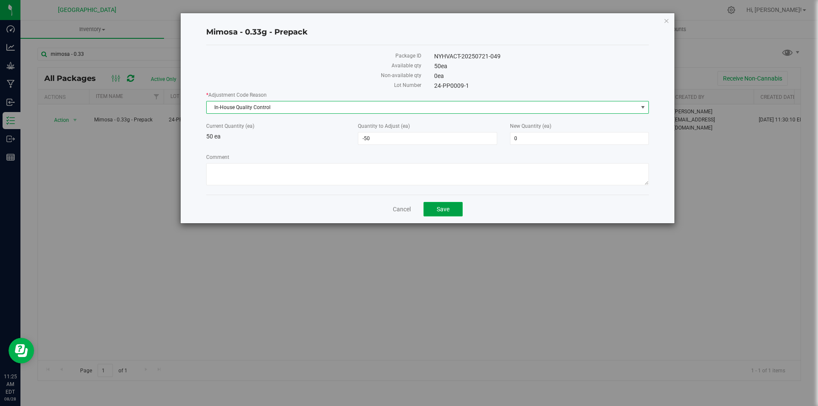
click at [441, 206] on span "Save" at bounding box center [443, 209] width 13 height 7
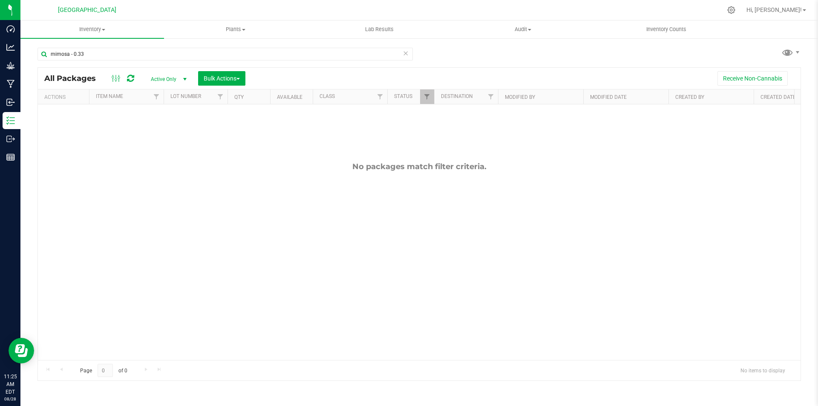
click at [406, 54] on icon at bounding box center [406, 53] width 6 height 10
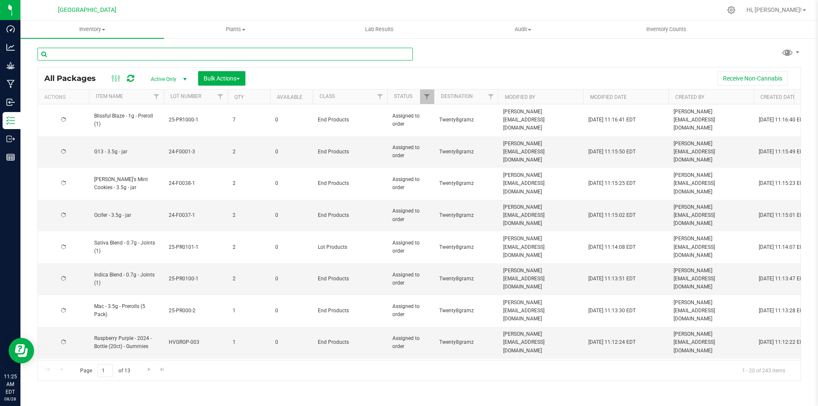
click at [172, 55] on input "text" at bounding box center [224, 54] width 375 height 13
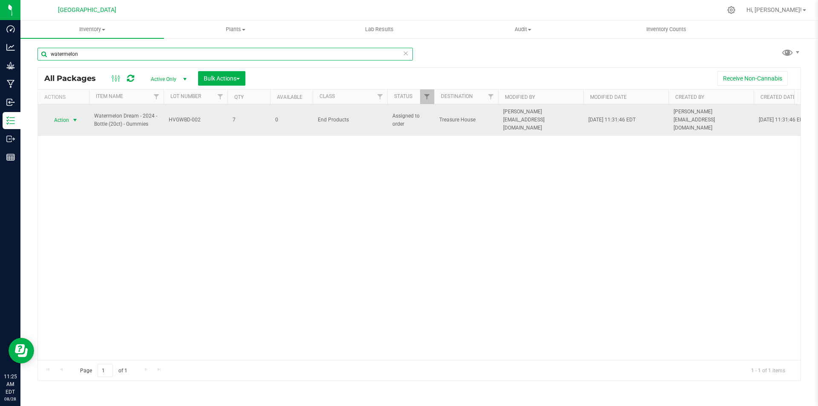
type input "watermelon"
click at [59, 114] on span "Action" at bounding box center [57, 120] width 23 height 12
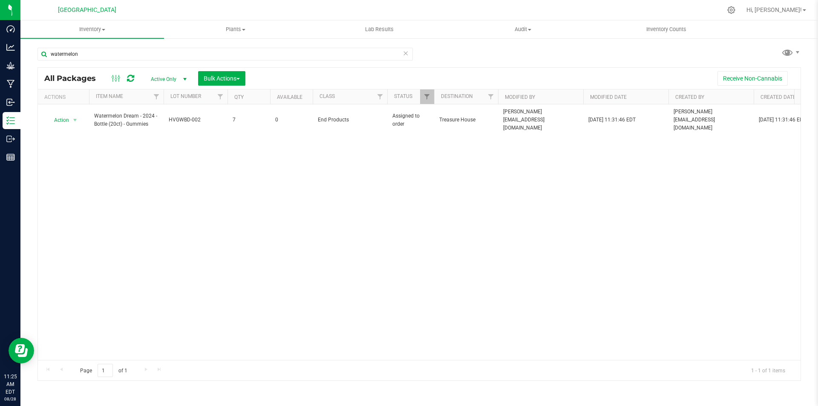
click at [125, 81] on div at bounding box center [123, 78] width 29 height 10
click at [126, 78] on div at bounding box center [123, 78] width 29 height 10
click at [129, 77] on icon at bounding box center [130, 78] width 7 height 9
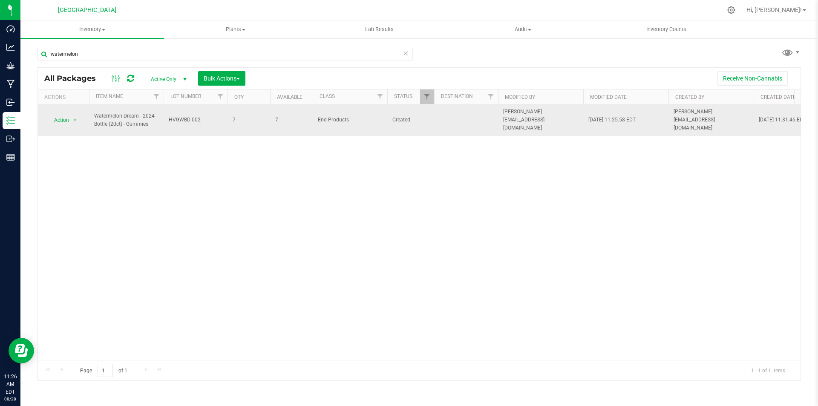
click at [63, 115] on span "Action" at bounding box center [57, 120] width 23 height 12
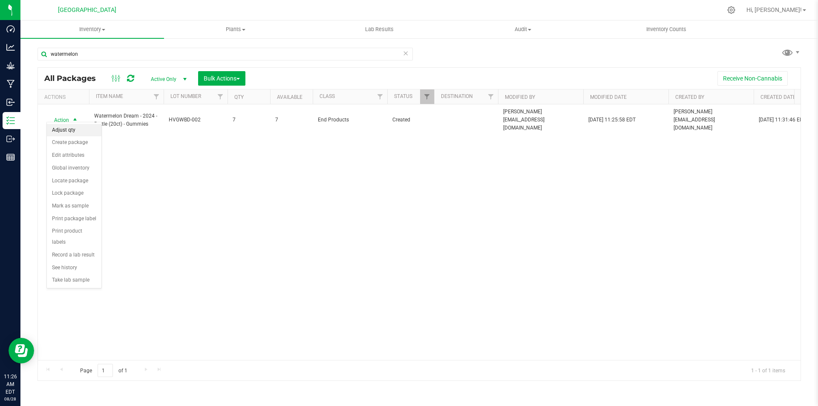
click at [84, 133] on li "Adjust qty" at bounding box center [74, 130] width 55 height 13
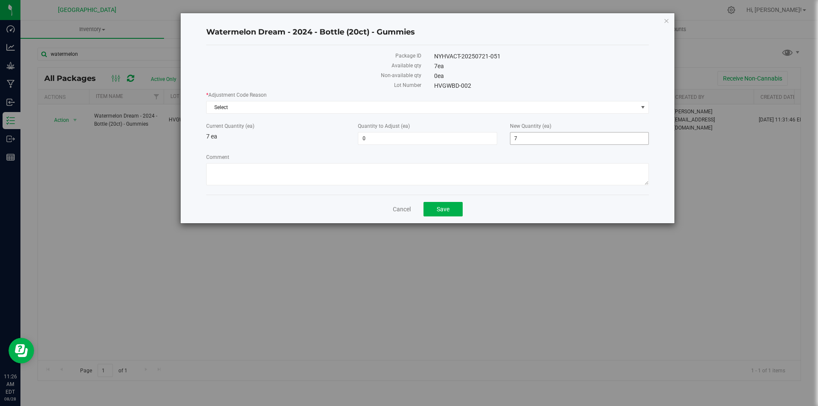
click at [546, 143] on span "7 7" at bounding box center [579, 138] width 139 height 13
type input "0"
type input "-7"
type input "0"
click at [280, 102] on span "Select" at bounding box center [422, 107] width 431 height 12
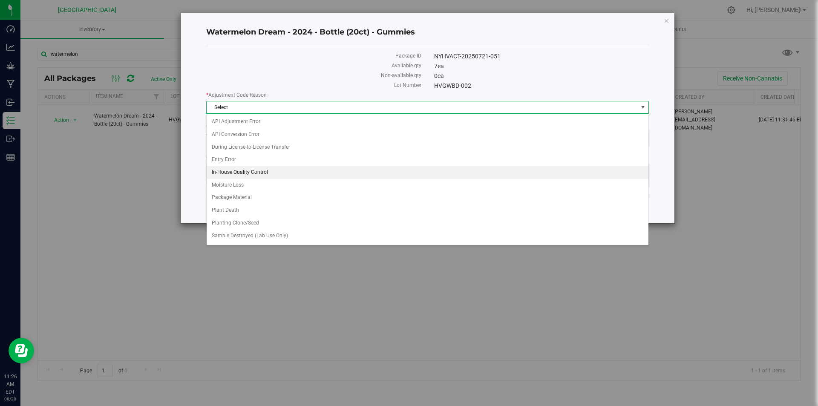
click at [270, 170] on li "In-House Quality Control" at bounding box center [428, 172] width 442 height 13
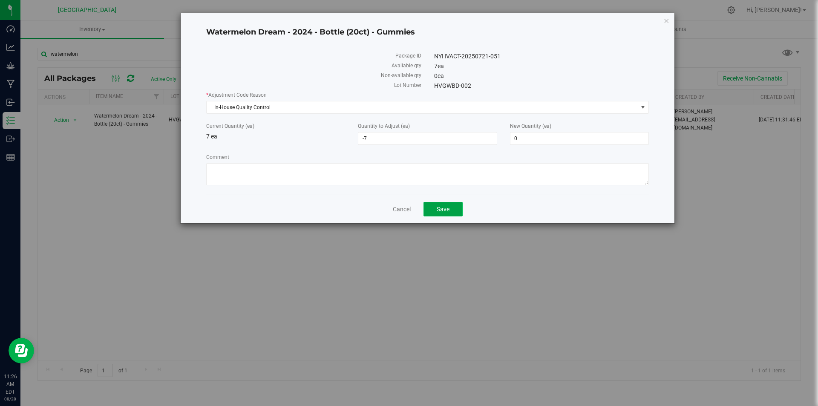
click at [455, 205] on button "Save" at bounding box center [443, 209] width 39 height 14
